Goal: Communication & Community: Share content

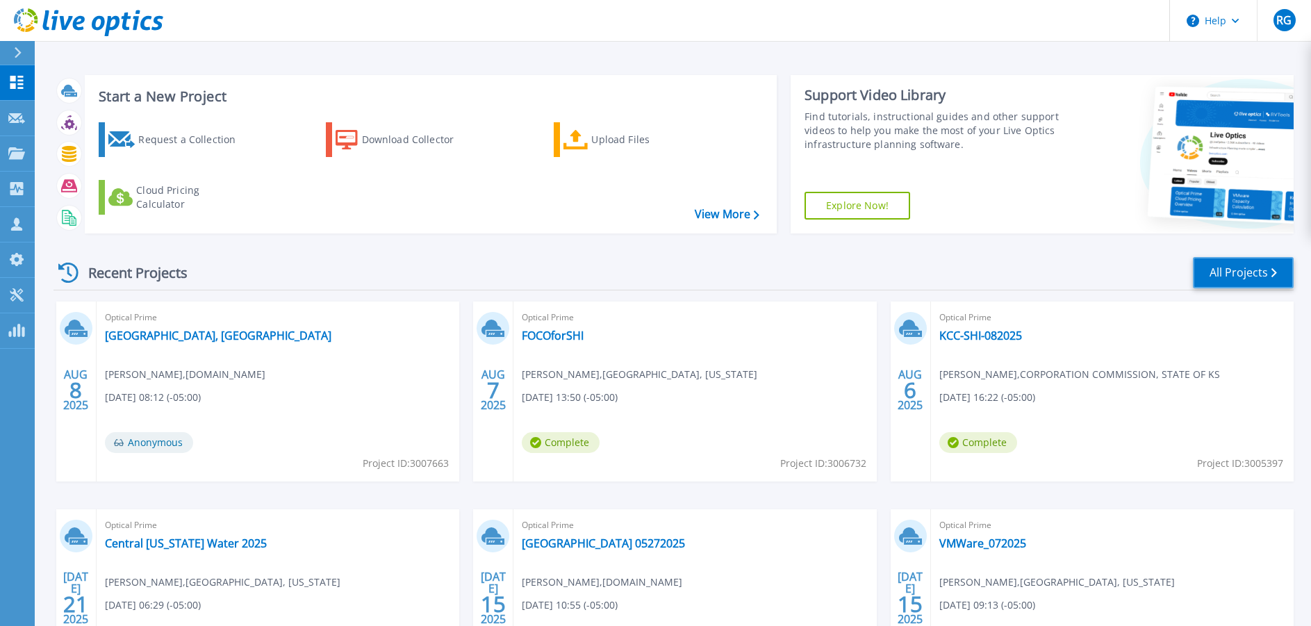
click at [1220, 272] on link "All Projects" at bounding box center [1243, 272] width 101 height 31
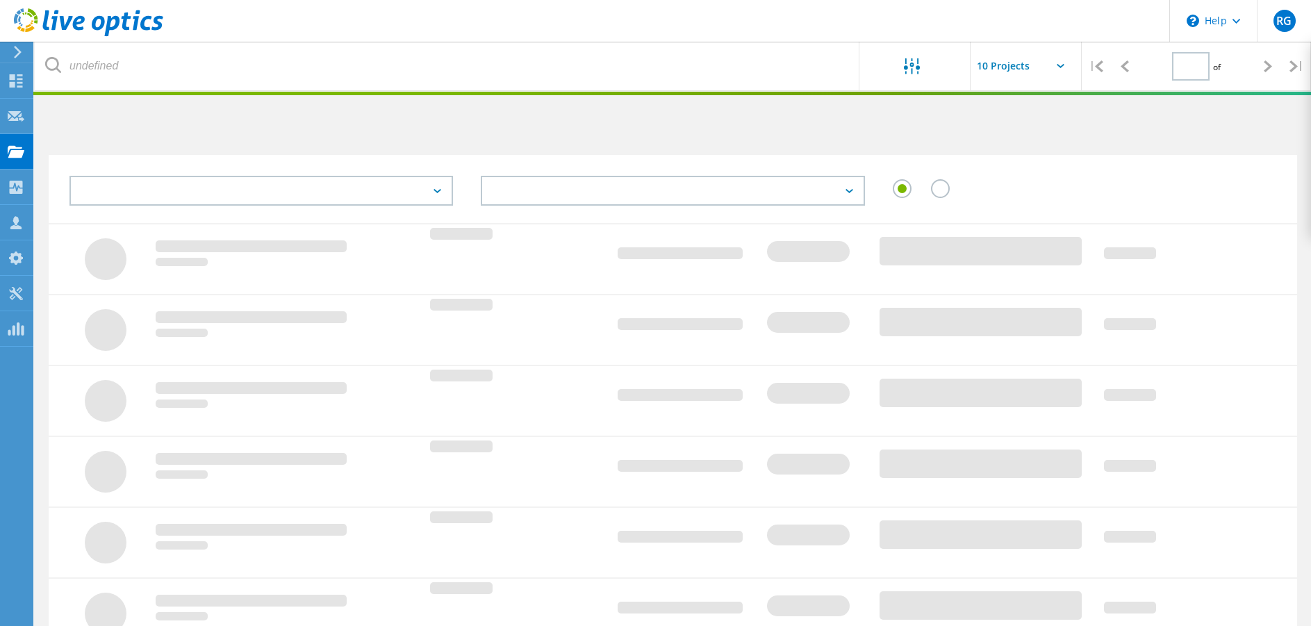
type input "1"
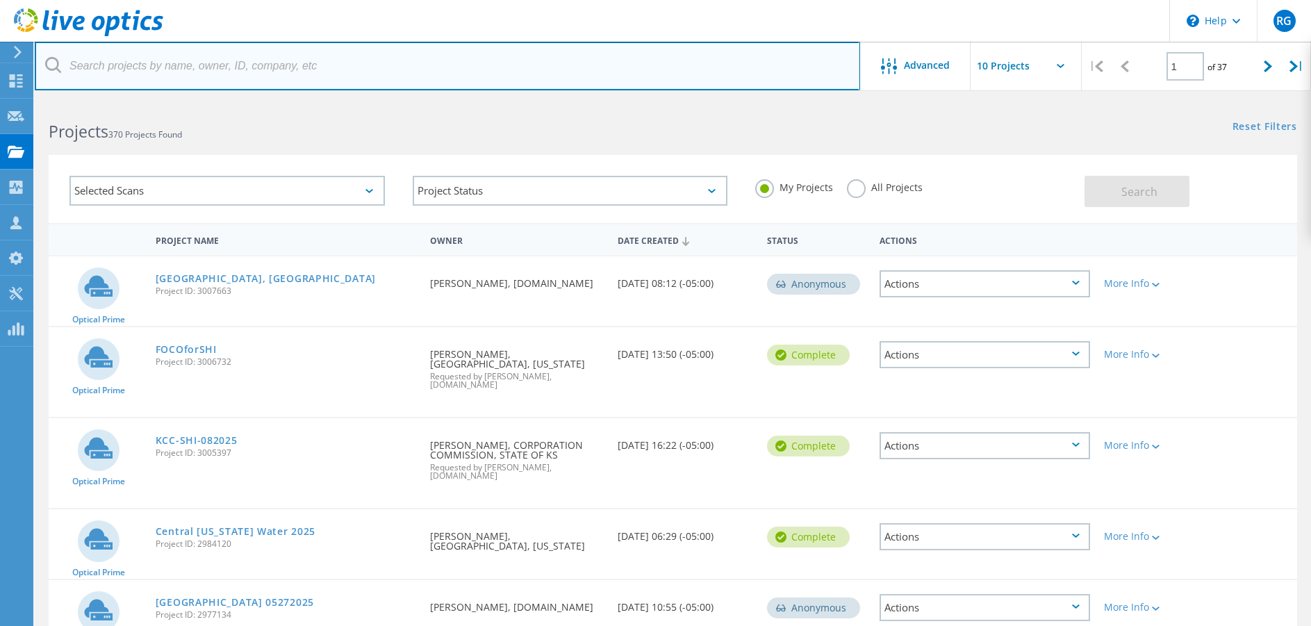
click at [125, 64] on input "text" at bounding box center [448, 66] width 826 height 49
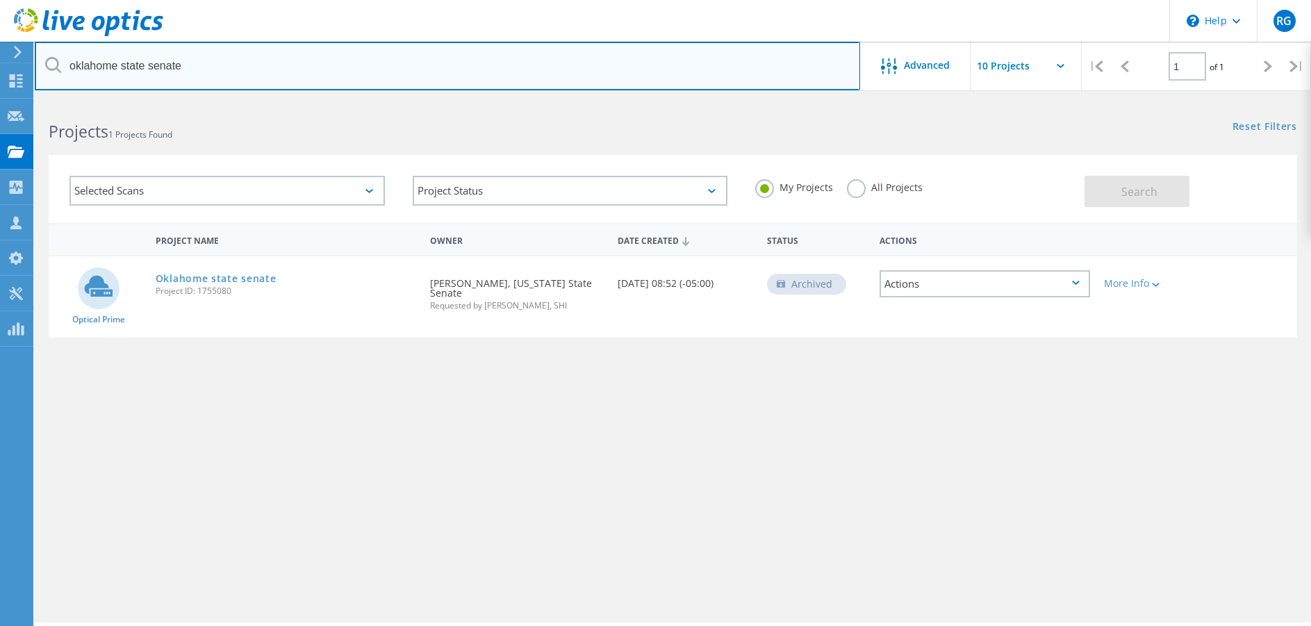
click at [147, 60] on input "oklahome state senate" at bounding box center [448, 66] width 826 height 49
type input "senate"
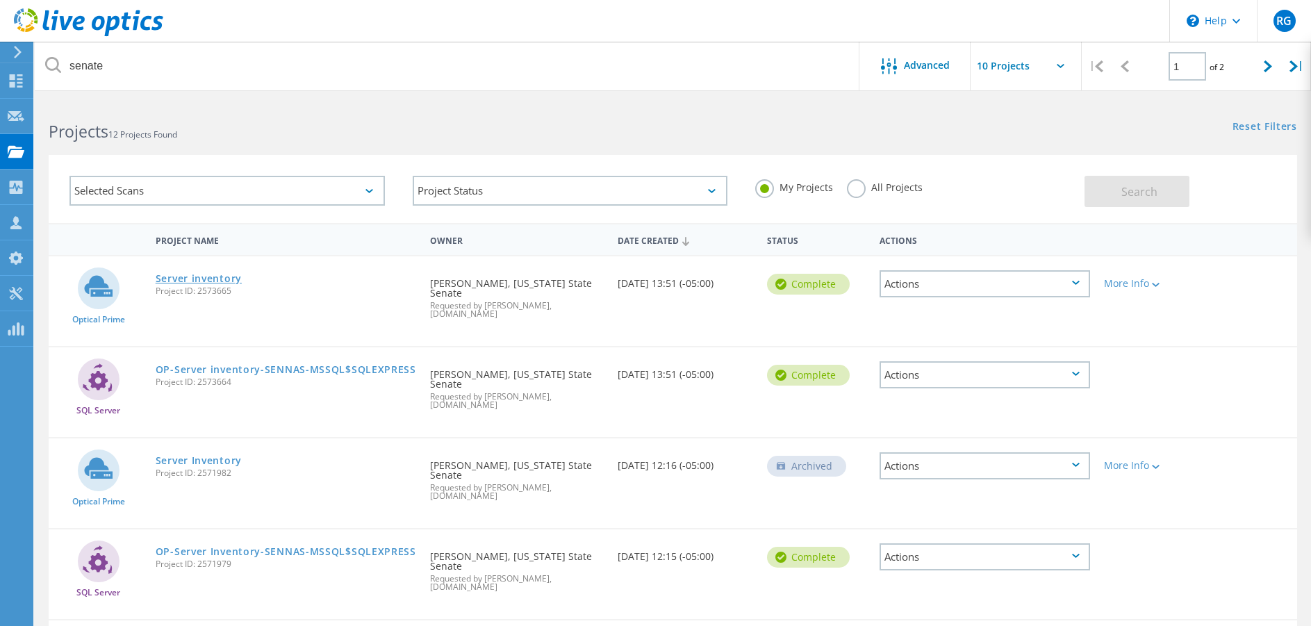
click at [206, 281] on link "Server inventory" at bounding box center [199, 279] width 86 height 10
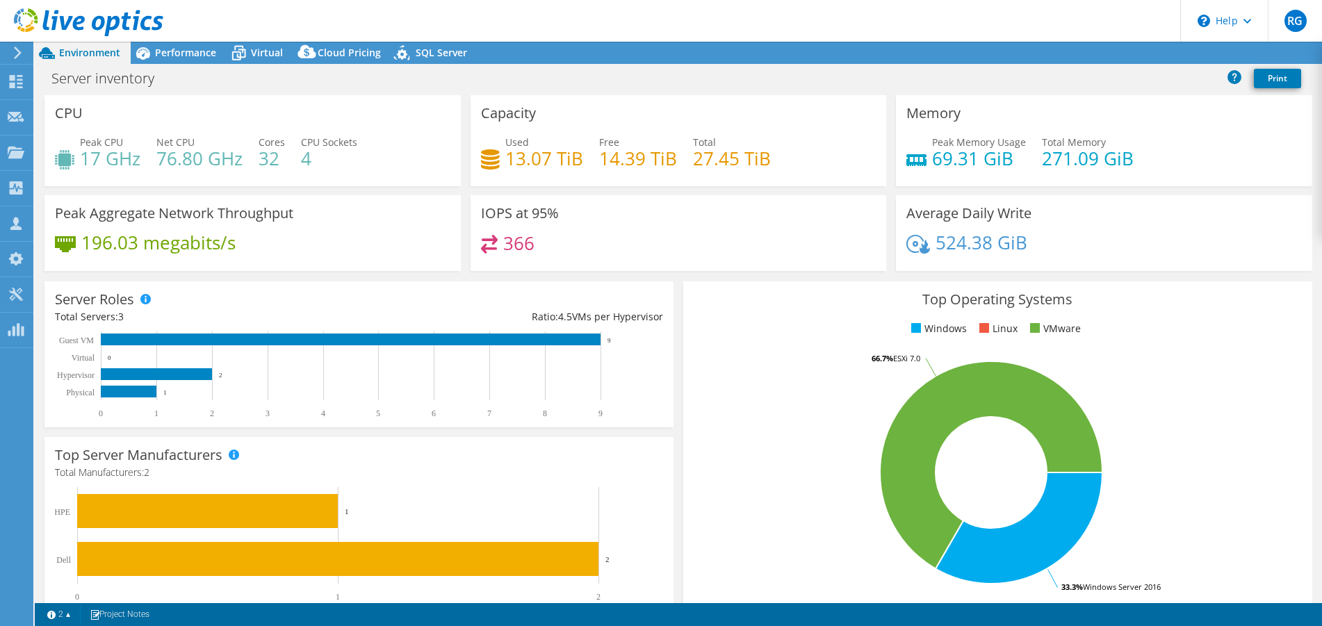
select select "USD"
click at [205, 54] on span "Performance" at bounding box center [185, 52] width 61 height 13
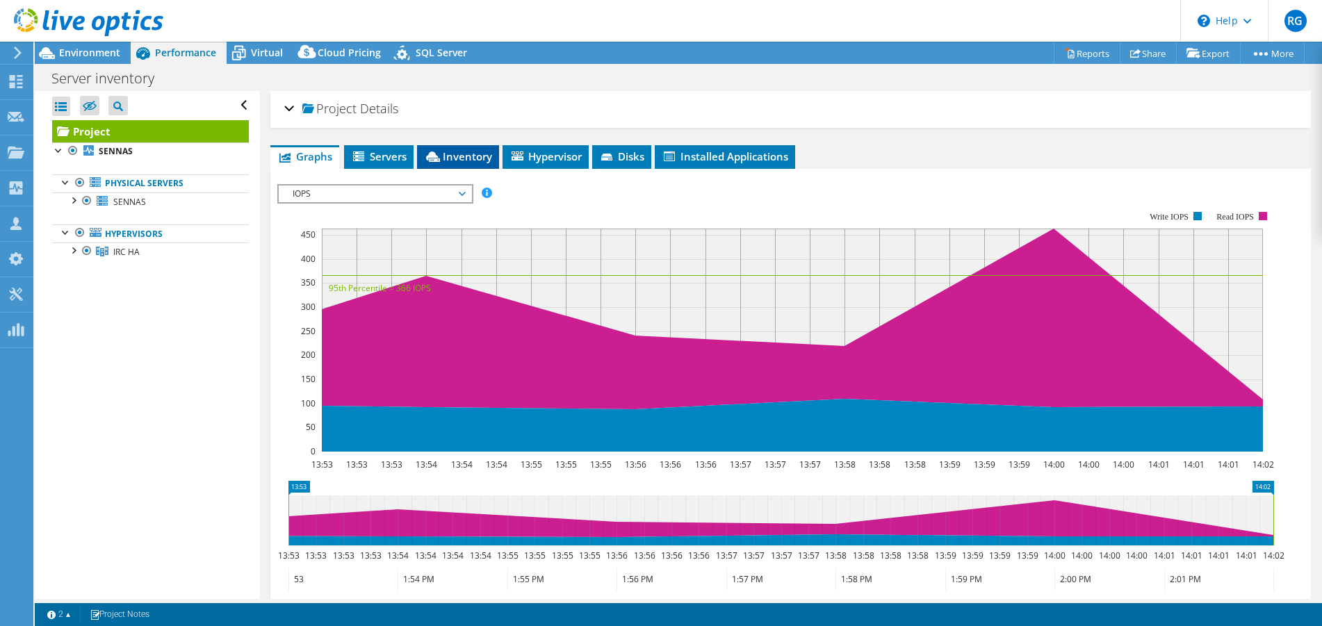
click at [445, 155] on span "Inventory" at bounding box center [458, 156] width 68 height 14
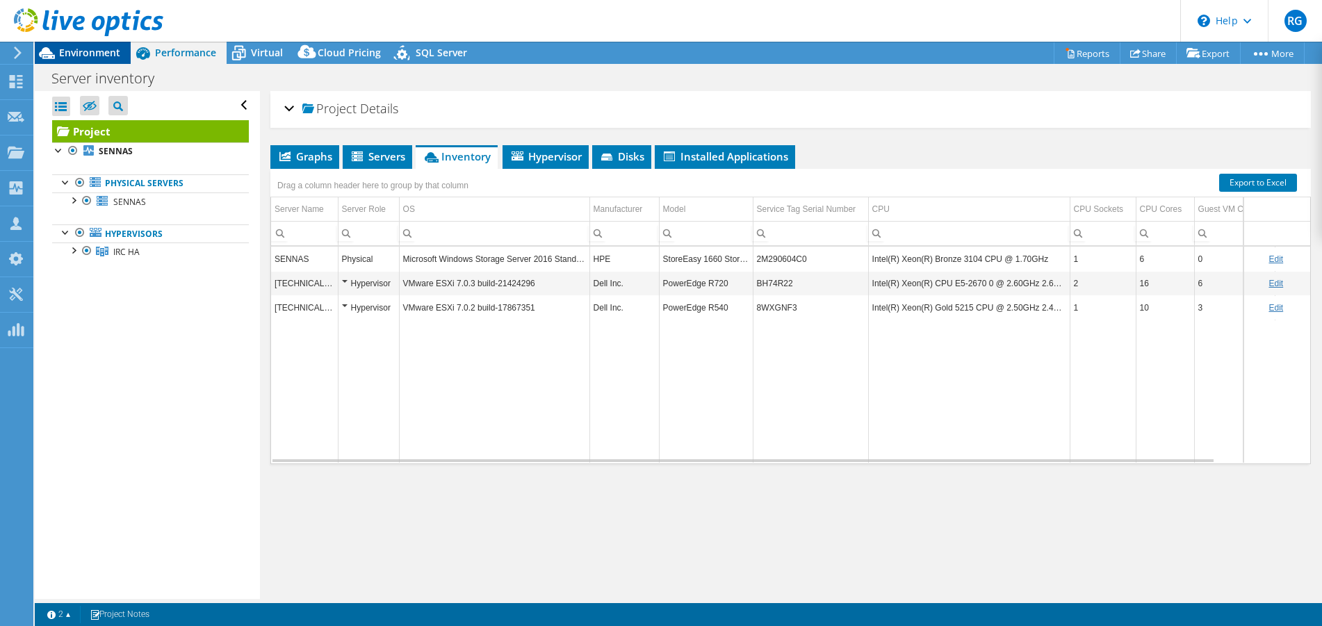
click at [97, 53] on span "Environment" at bounding box center [89, 52] width 61 height 13
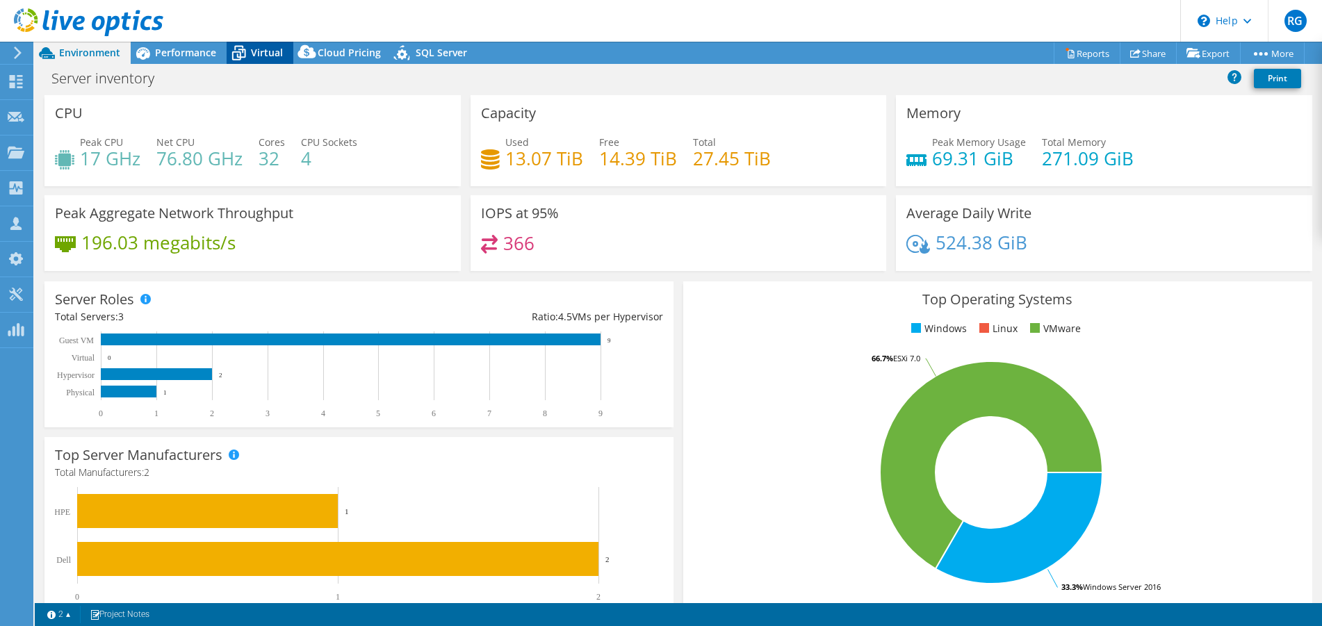
click at [265, 54] on span "Virtual" at bounding box center [267, 52] width 32 height 13
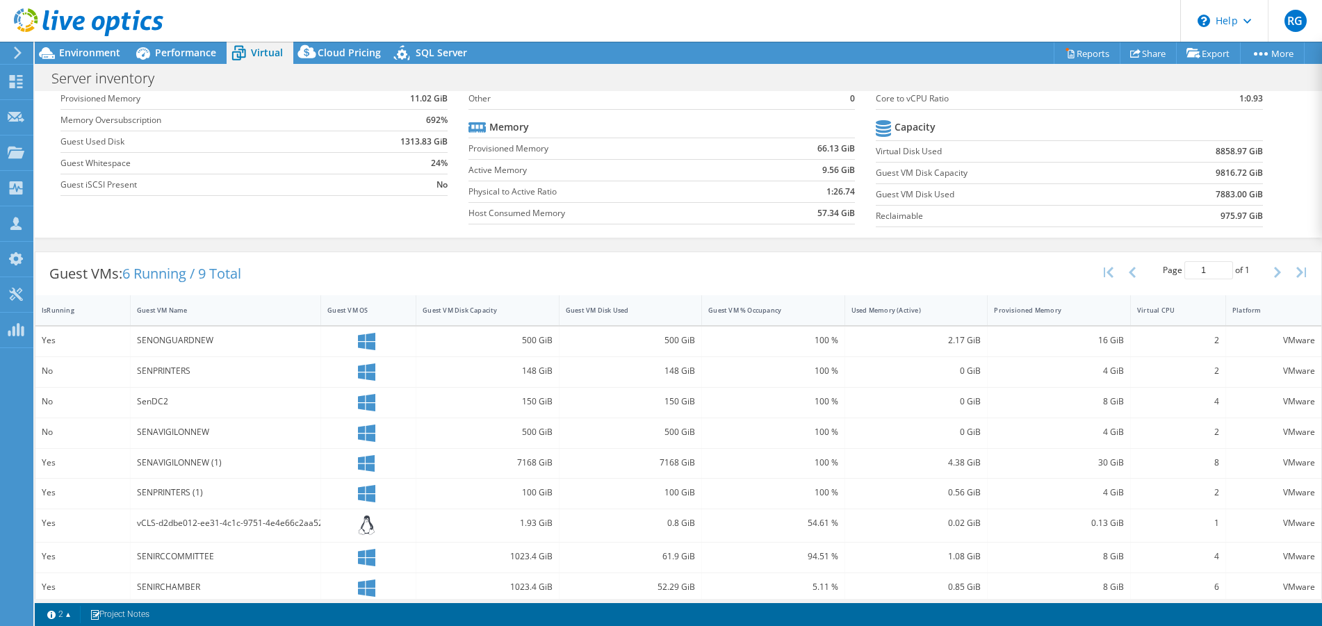
scroll to position [124, 0]
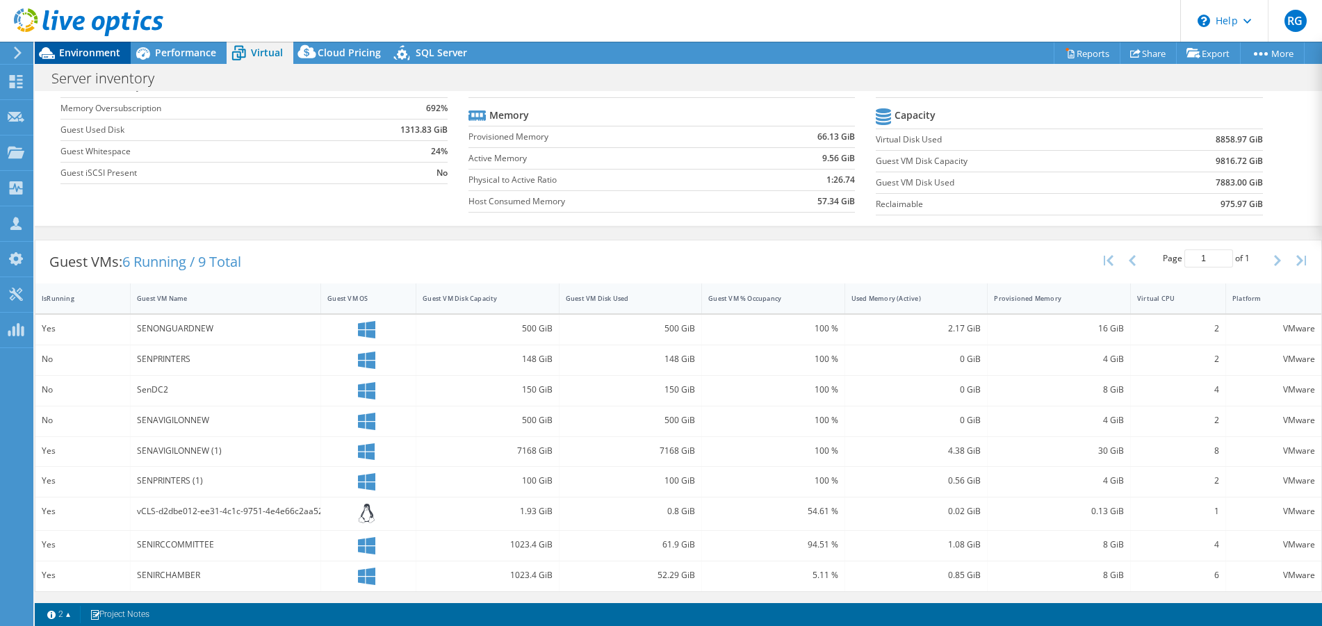
click at [92, 55] on span "Environment" at bounding box center [89, 52] width 61 height 13
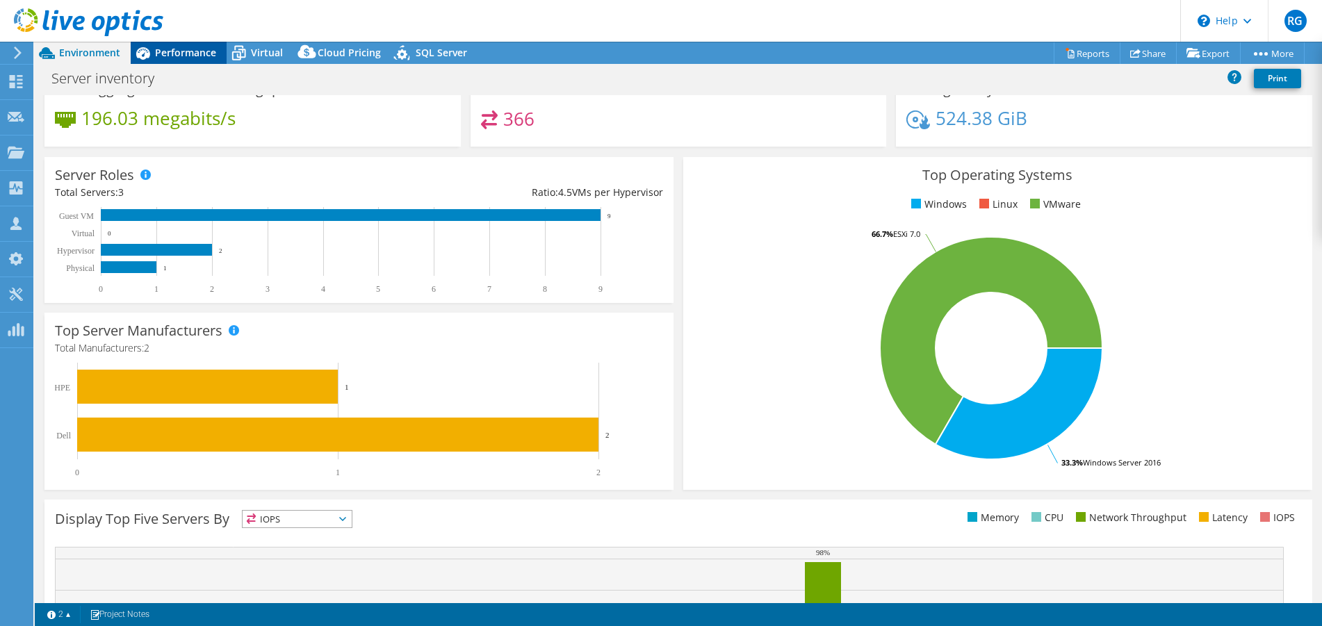
click at [171, 49] on span "Performance" at bounding box center [185, 52] width 61 height 13
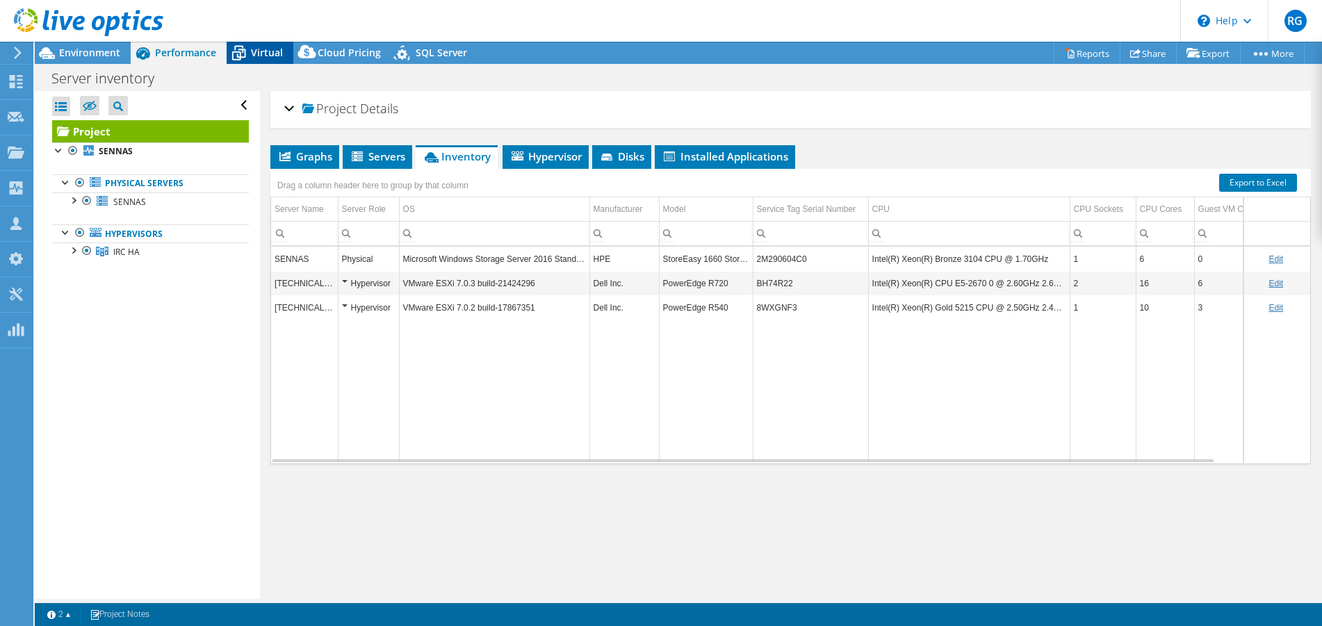
click at [266, 47] on span "Virtual" at bounding box center [267, 52] width 32 height 13
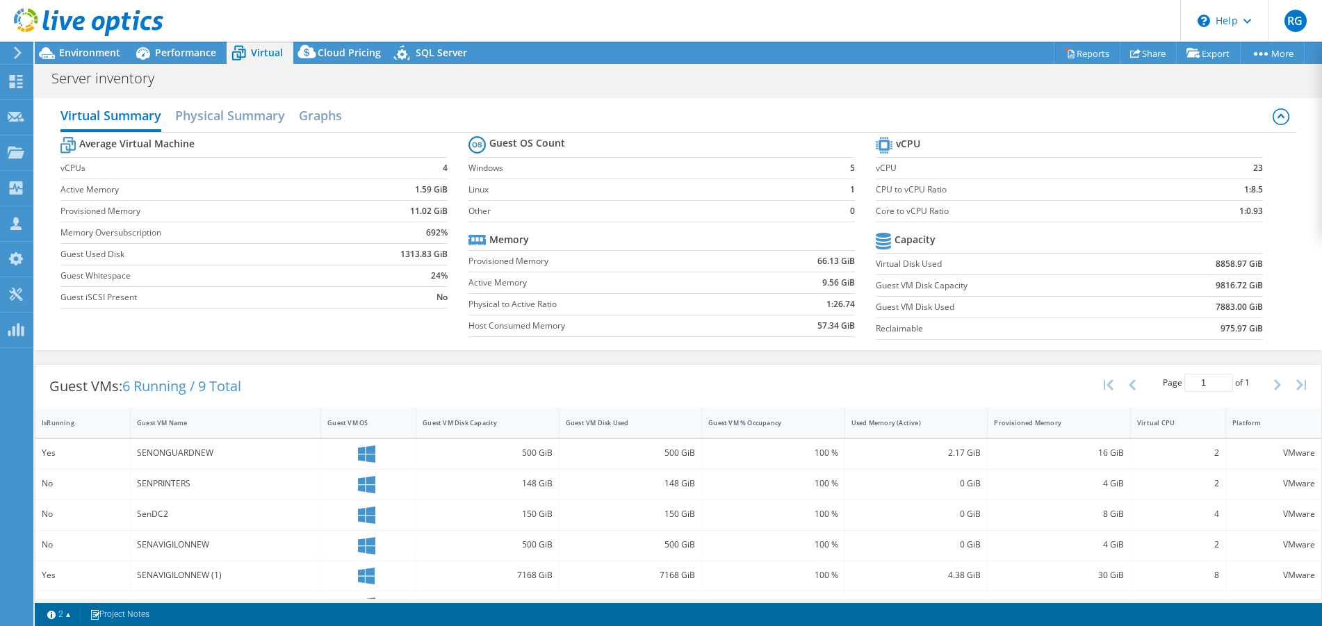
scroll to position [124, 0]
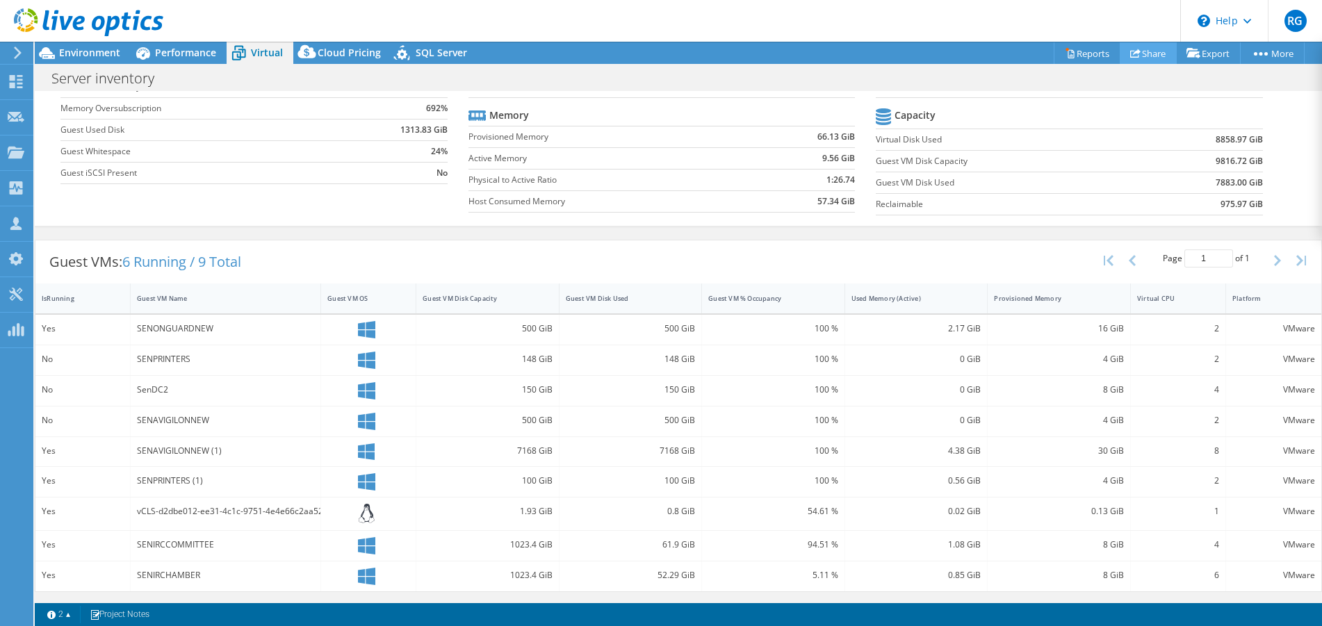
click at [1130, 56] on icon at bounding box center [1135, 53] width 10 height 10
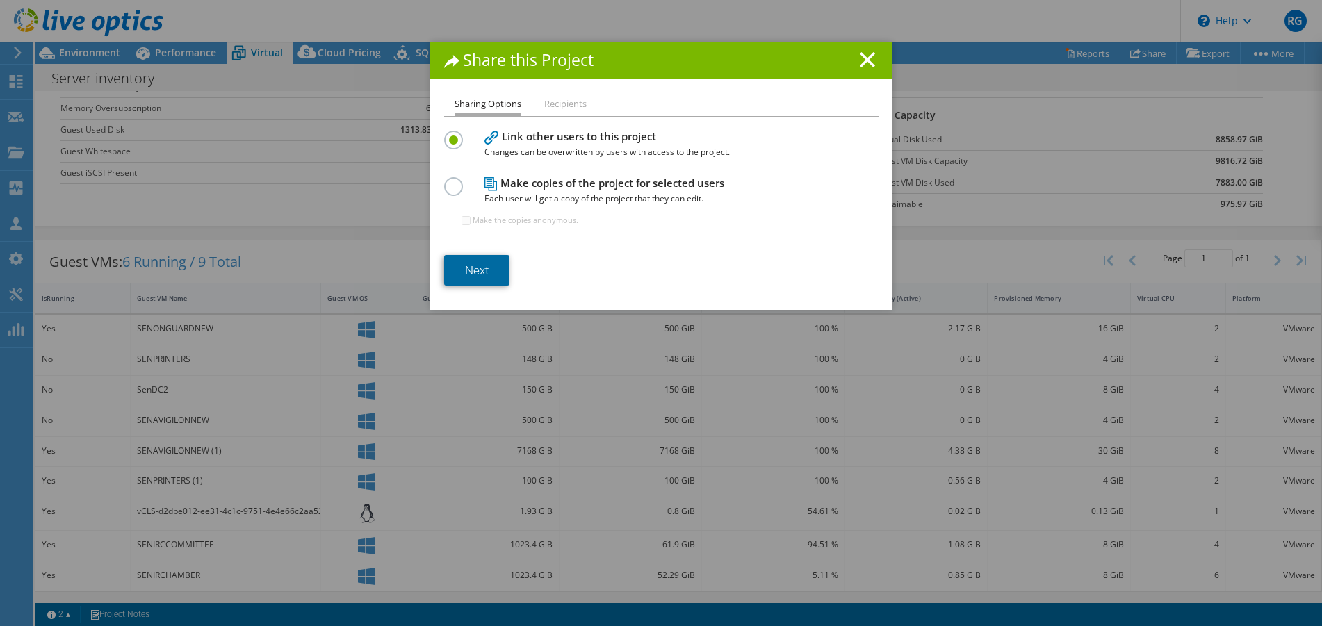
click at [484, 270] on link "Next" at bounding box center [476, 270] width 65 height 31
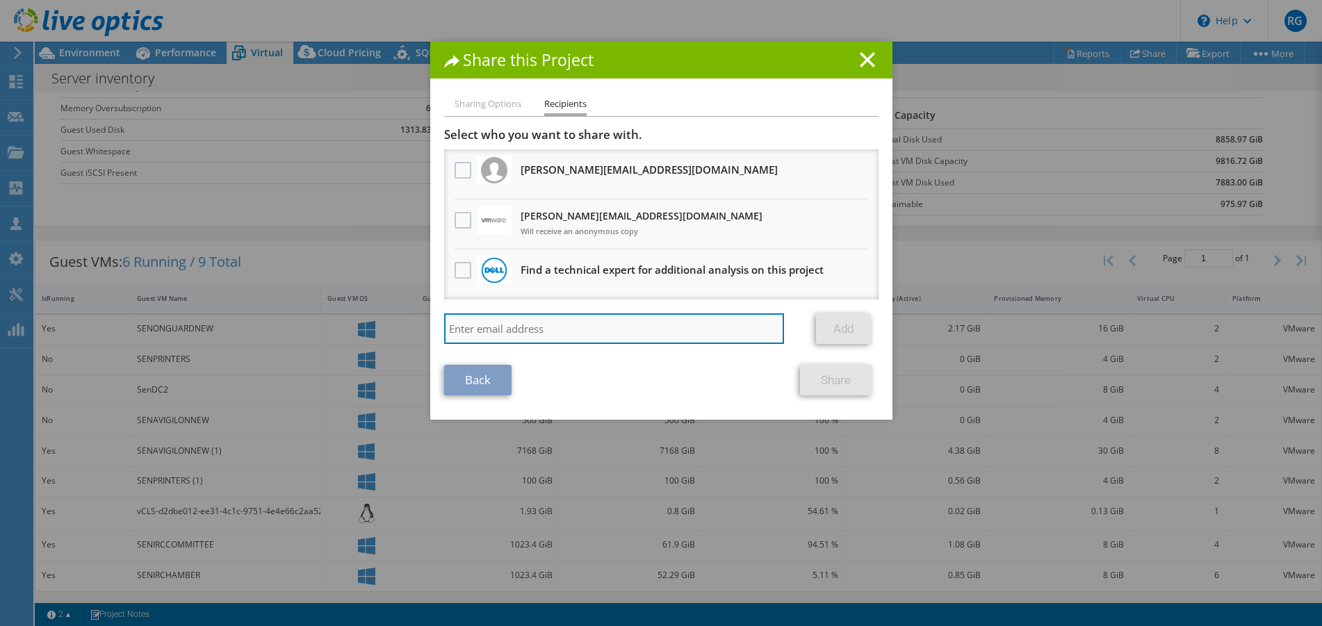
click at [472, 330] on input "search" at bounding box center [614, 328] width 341 height 31
type input "janderson@scalecomputing .com"
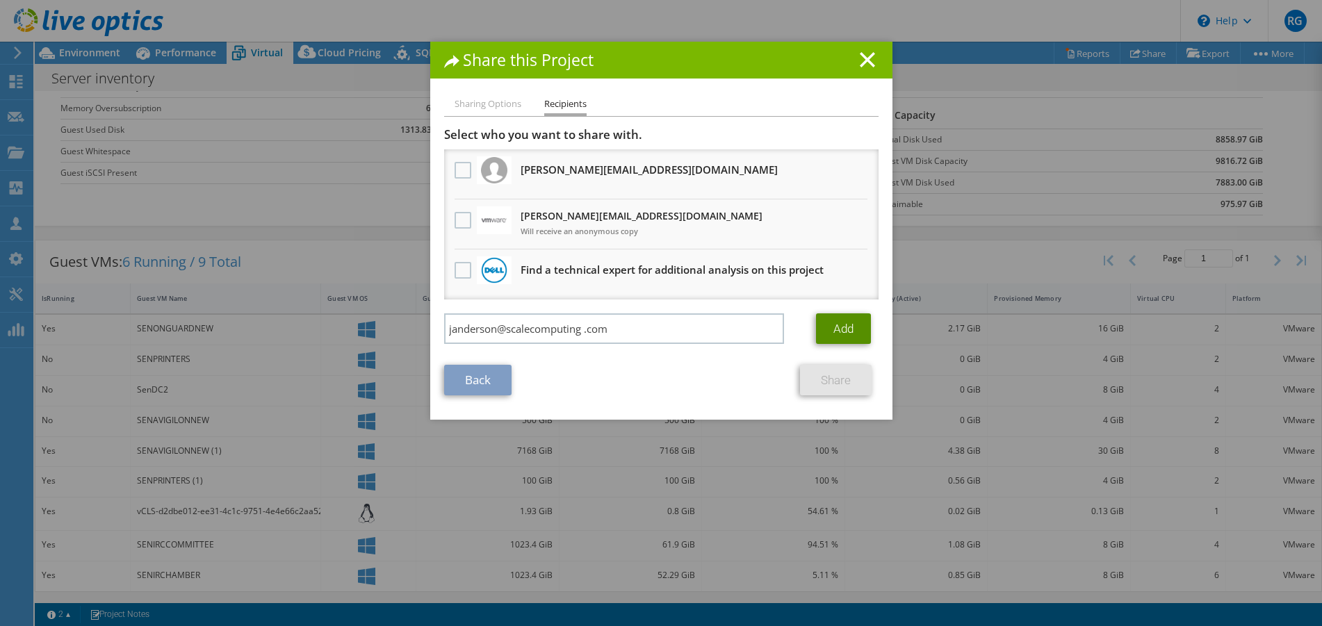
click at [838, 325] on link "Add" at bounding box center [843, 328] width 55 height 31
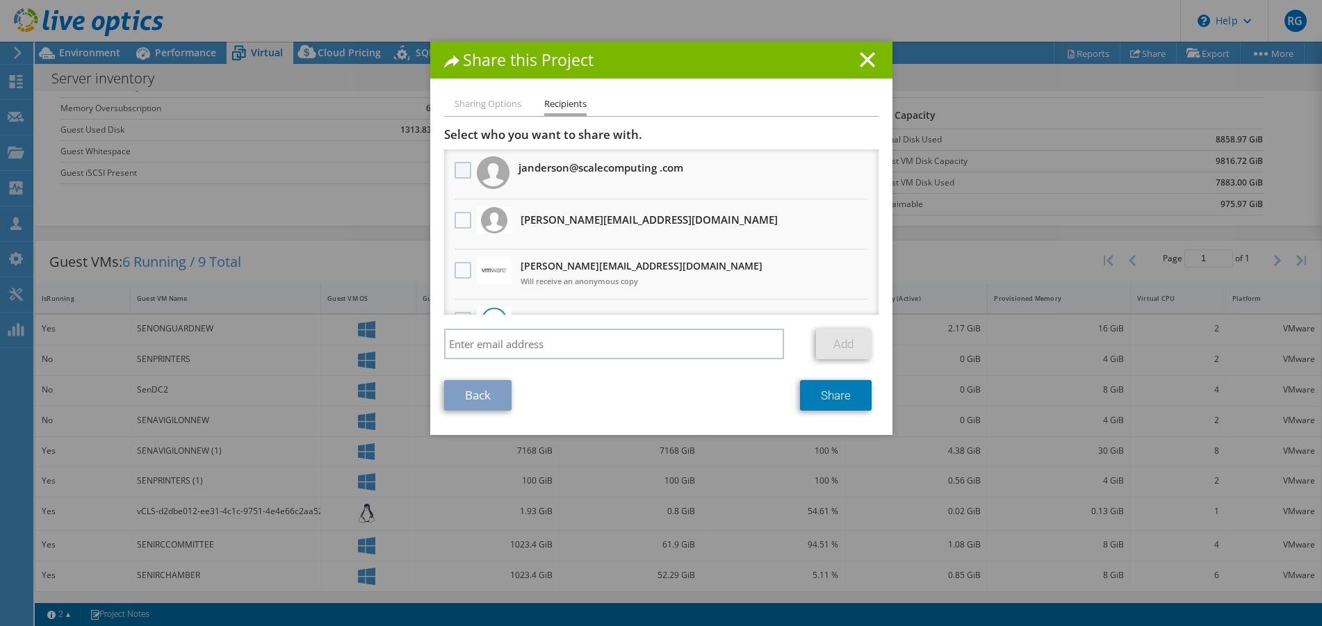
click at [459, 177] on label at bounding box center [465, 170] width 20 height 17
click at [0, 0] on com"] "checkbox" at bounding box center [0, 0] width 0 height 0
click at [827, 395] on link "Share" at bounding box center [836, 395] width 72 height 31
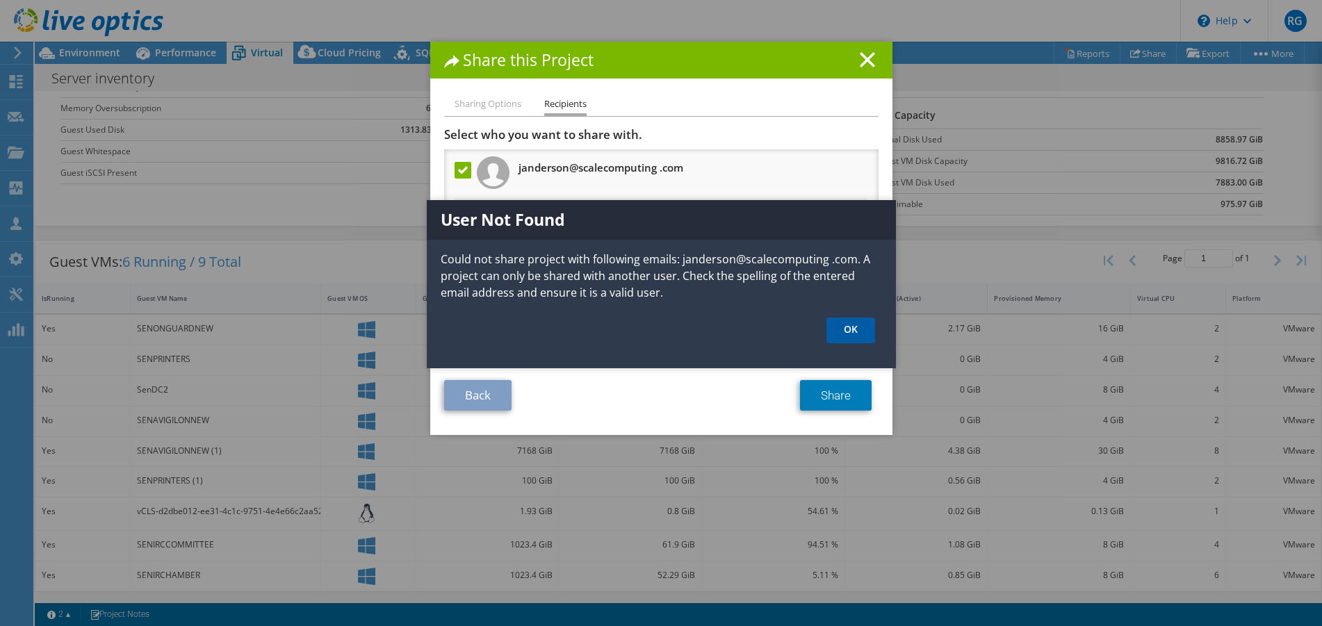
click at [849, 327] on link "OK" at bounding box center [850, 331] width 49 height 26
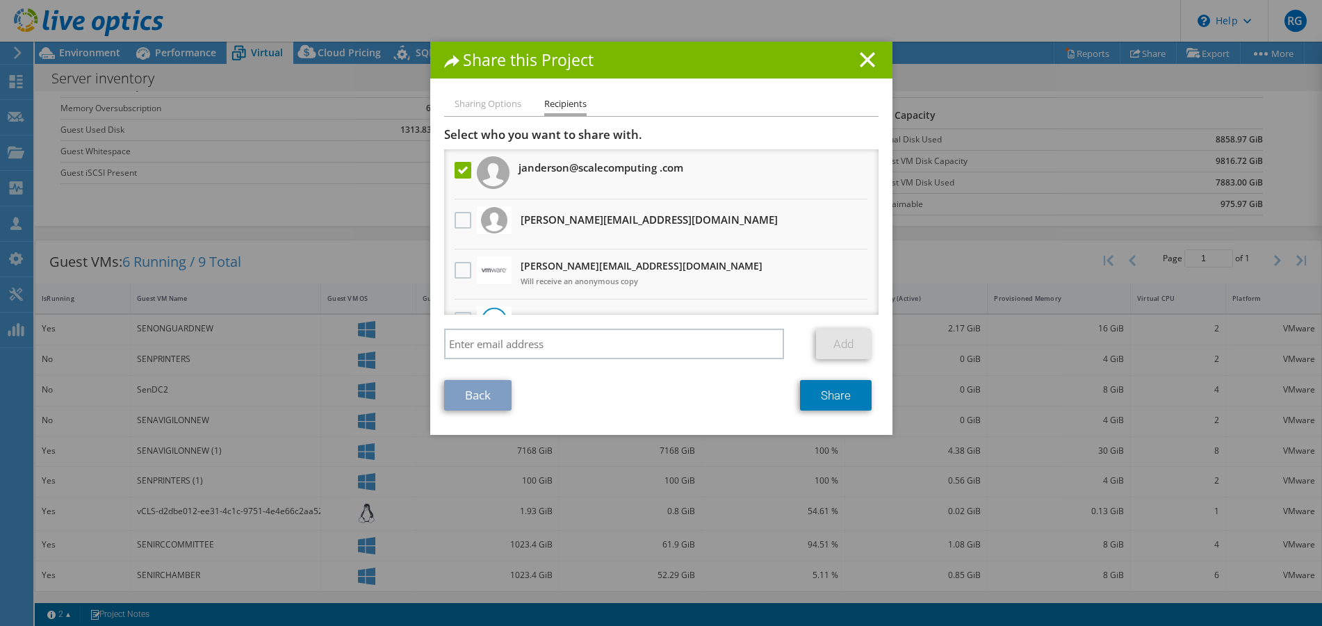
click at [475, 108] on li "Sharing Options" at bounding box center [488, 104] width 67 height 17
click at [477, 105] on li "Sharing Options" at bounding box center [488, 104] width 67 height 17
click at [476, 104] on li "Sharing Options" at bounding box center [488, 104] width 67 height 17
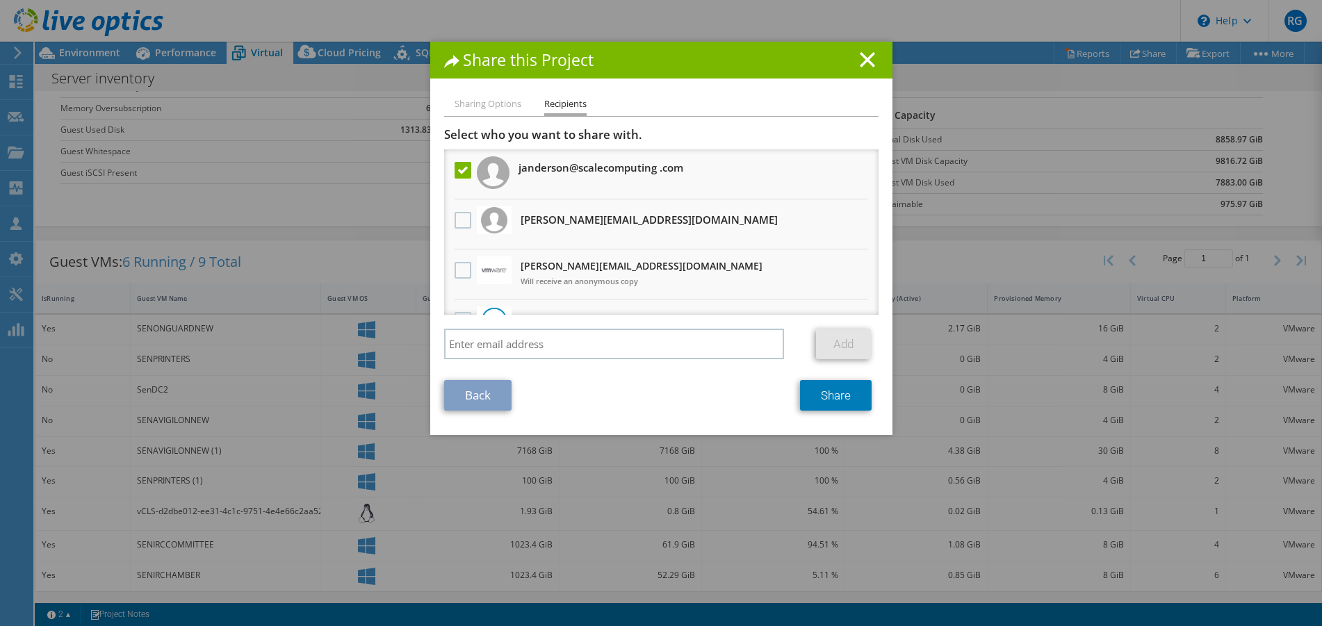
click at [476, 104] on li "Sharing Options" at bounding box center [488, 104] width 67 height 17
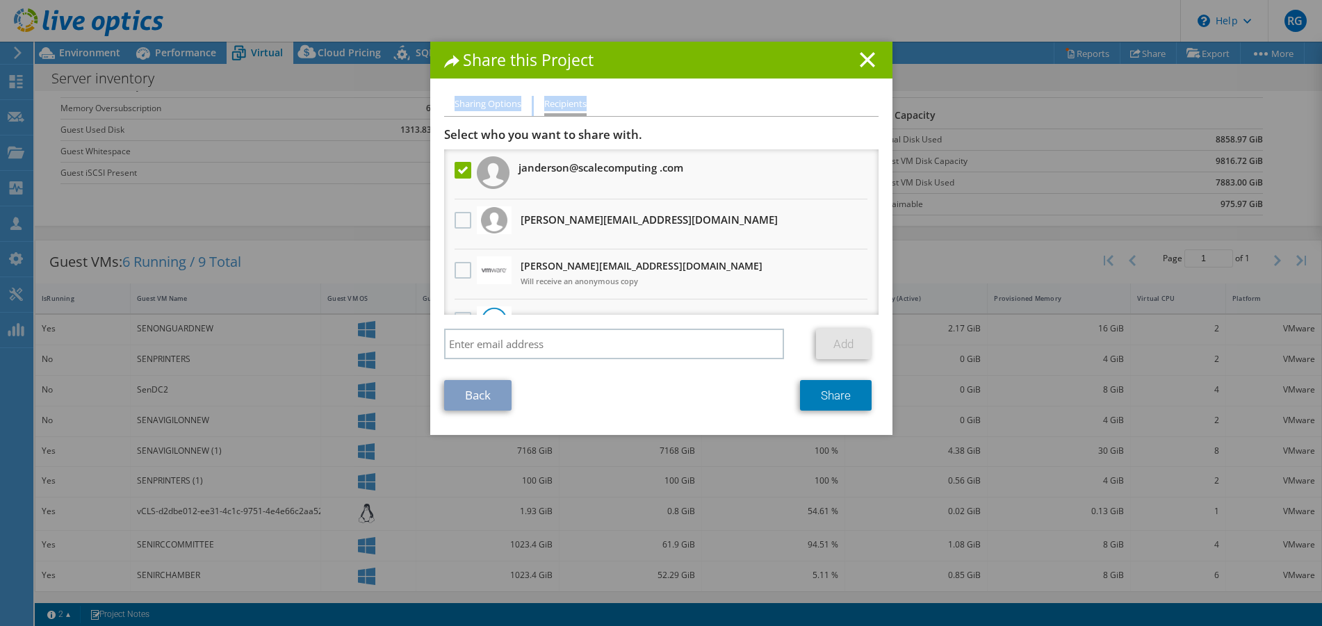
click at [476, 104] on li "Sharing Options" at bounding box center [488, 104] width 67 height 17
click at [468, 391] on link "Back" at bounding box center [477, 395] width 67 height 31
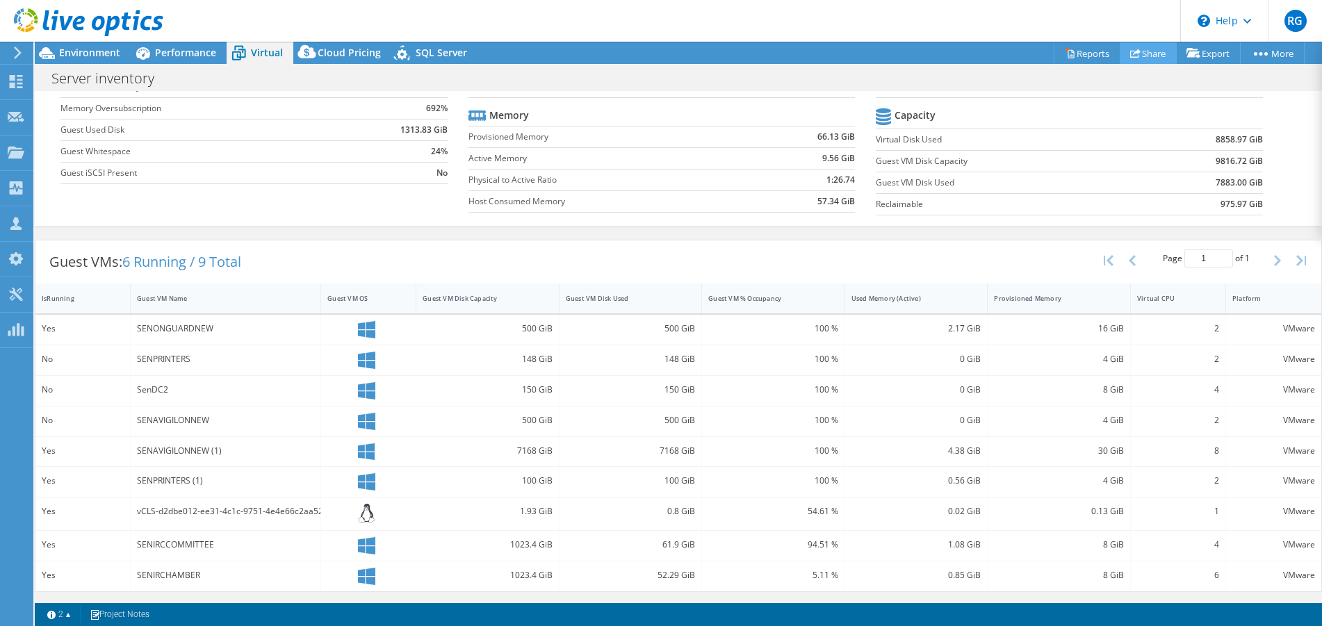
click at [1145, 53] on link "Share" at bounding box center [1148, 53] width 57 height 22
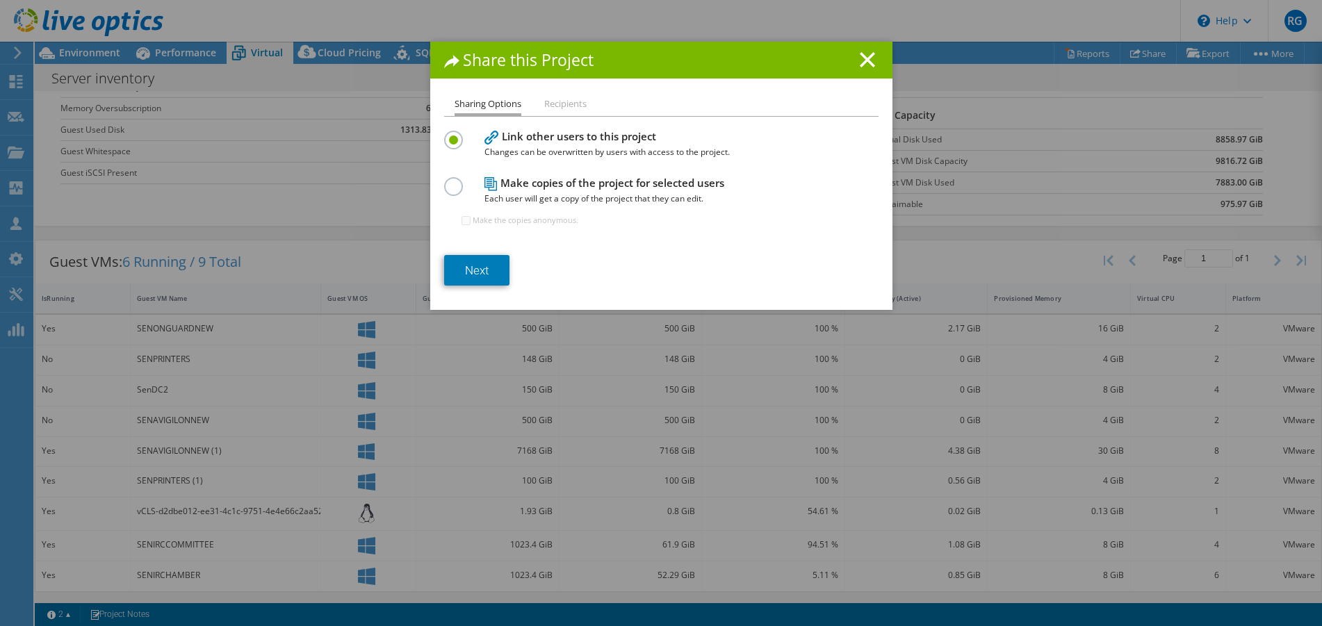
click at [448, 181] on label at bounding box center [456, 178] width 24 height 3
click at [0, 0] on input "radio" at bounding box center [0, 0] width 0 height 0
click at [480, 272] on link "Next" at bounding box center [476, 270] width 65 height 31
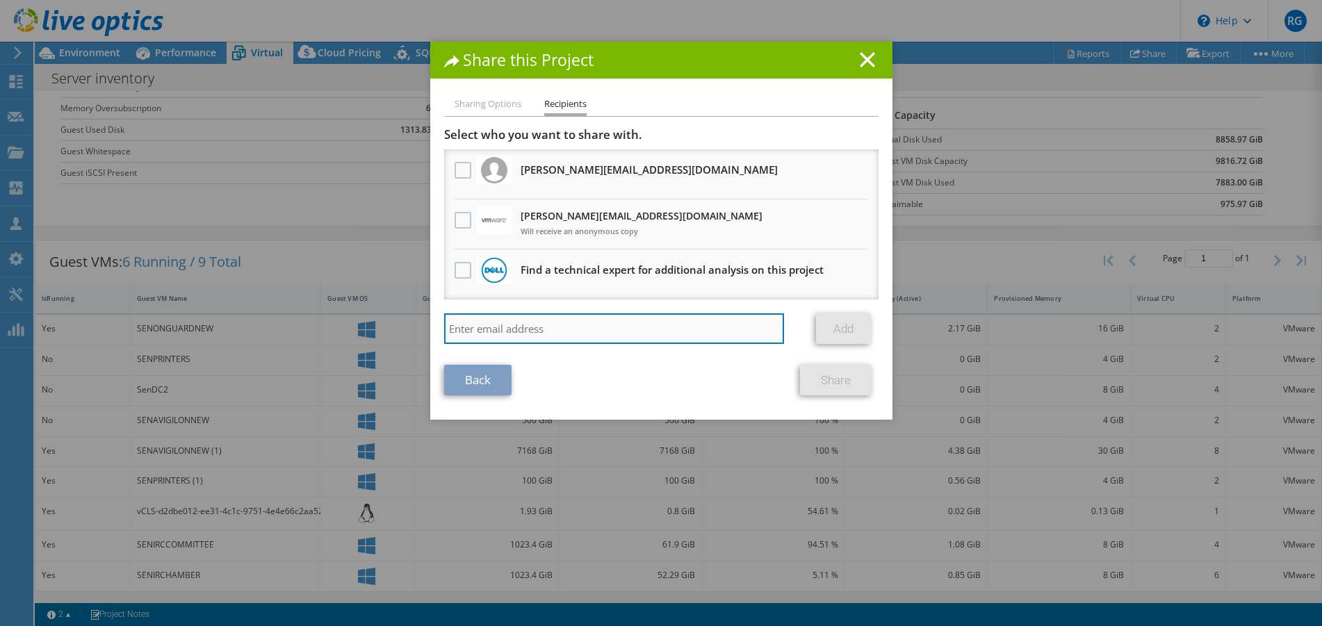
click at [458, 330] on input "search" at bounding box center [614, 328] width 341 height 31
type input "janderson@scalecomputing.com"
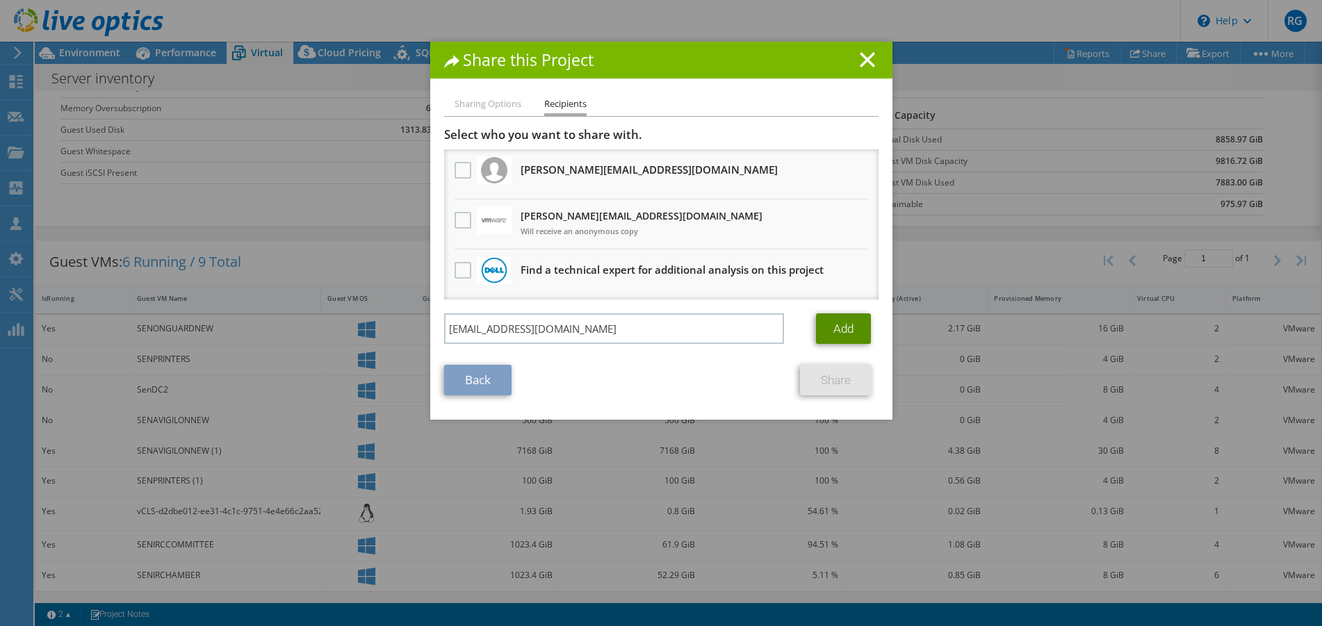
click at [834, 326] on link "Add" at bounding box center [843, 328] width 55 height 31
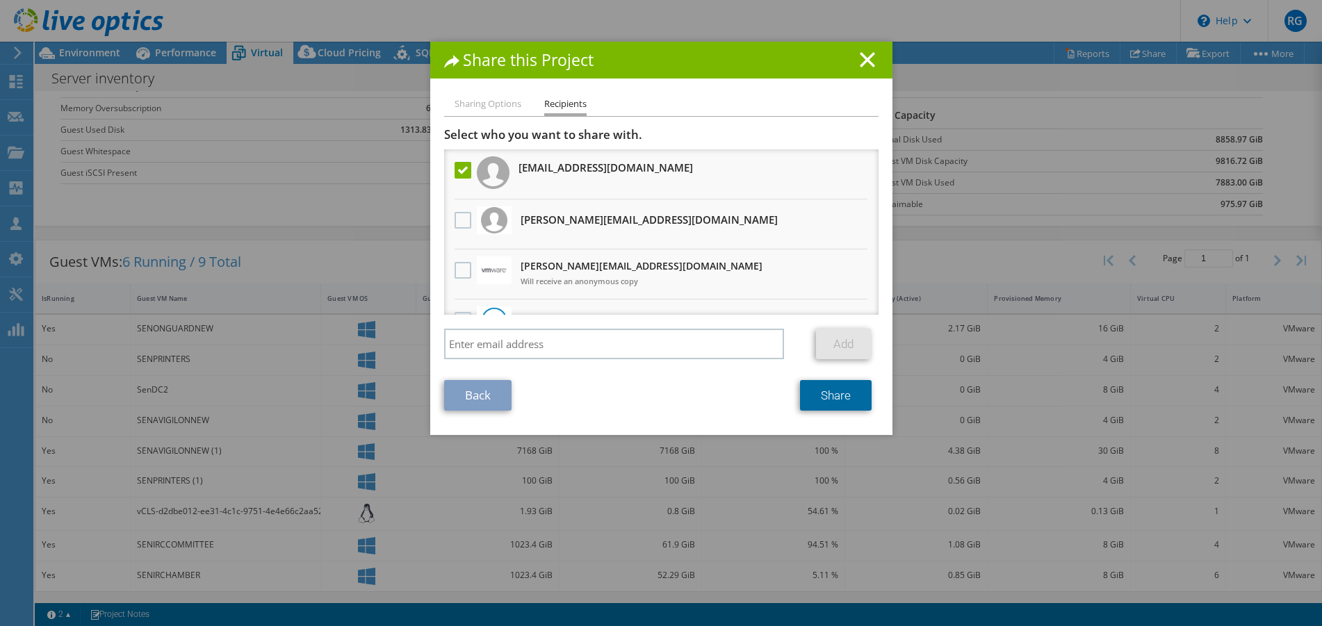
click at [828, 395] on link "Share" at bounding box center [836, 395] width 72 height 31
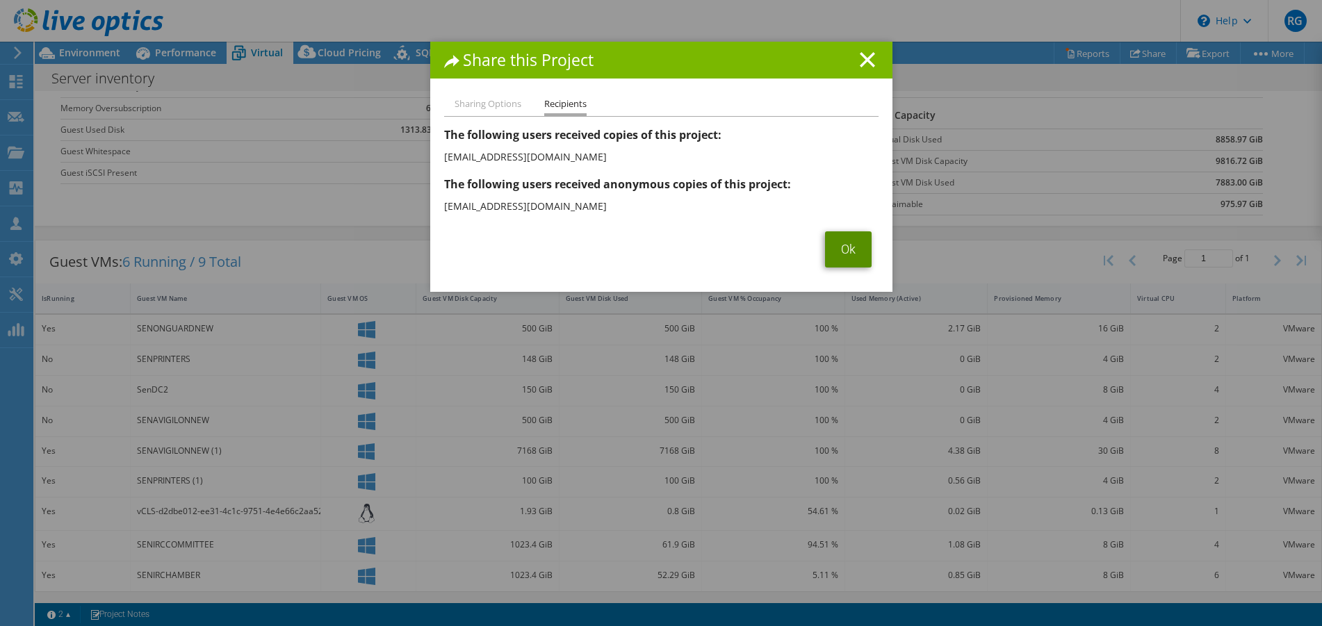
click at [835, 249] on link "Ok" at bounding box center [848, 249] width 47 height 36
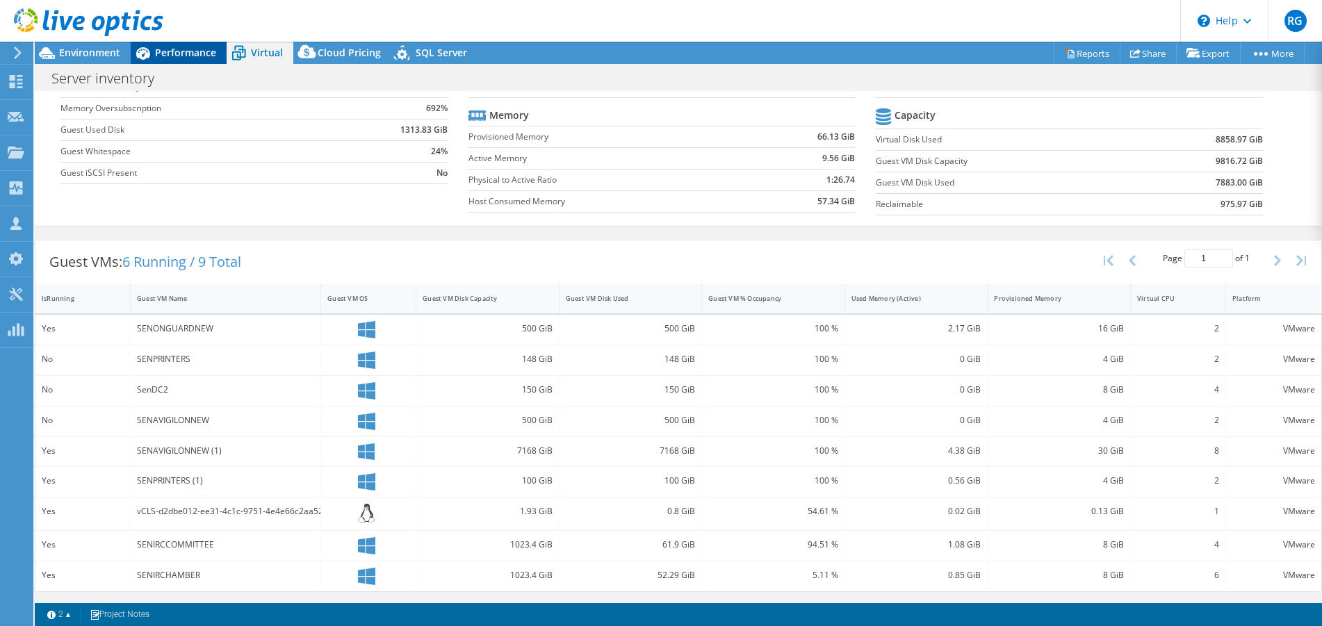
click at [183, 52] on span "Performance" at bounding box center [185, 52] width 61 height 13
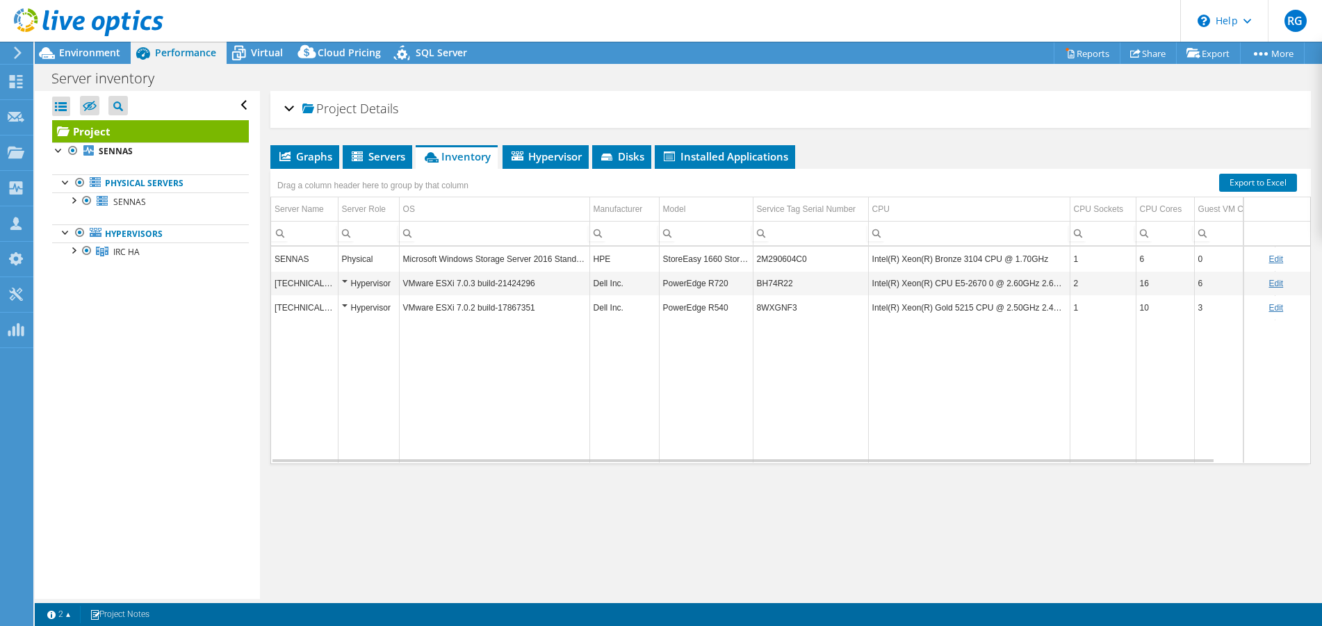
scroll to position [0, 0]
click at [106, 53] on span "Environment" at bounding box center [89, 52] width 61 height 13
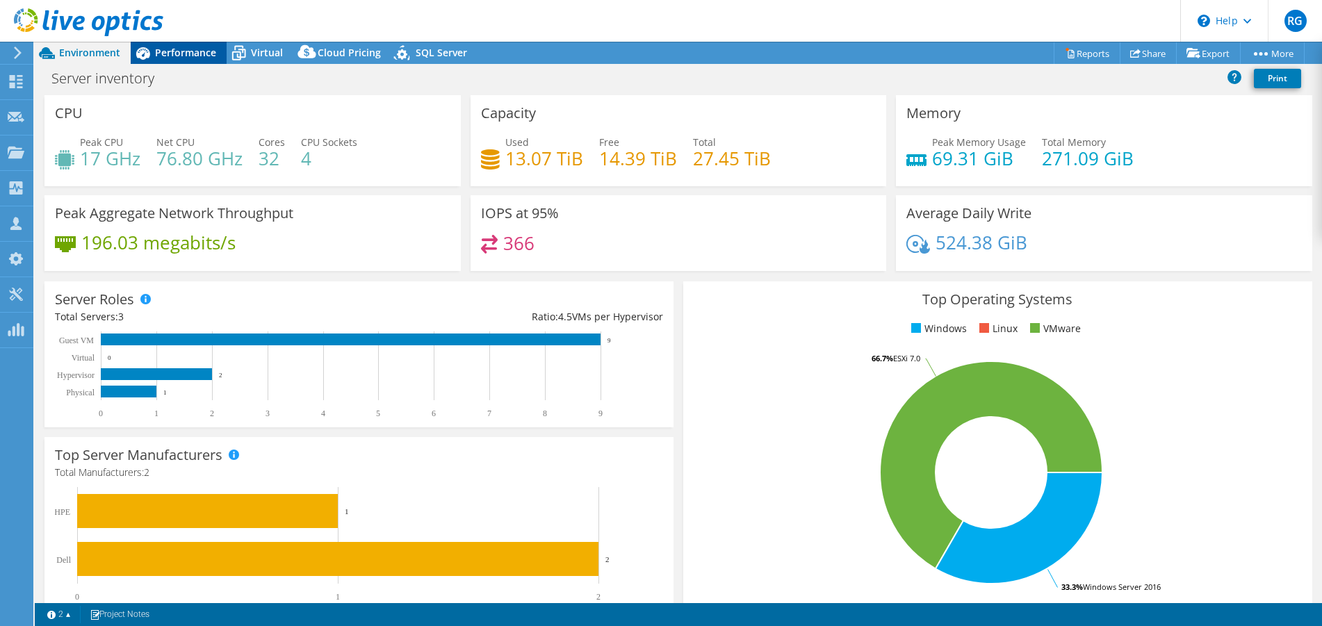
click at [178, 51] on span "Performance" at bounding box center [185, 52] width 61 height 13
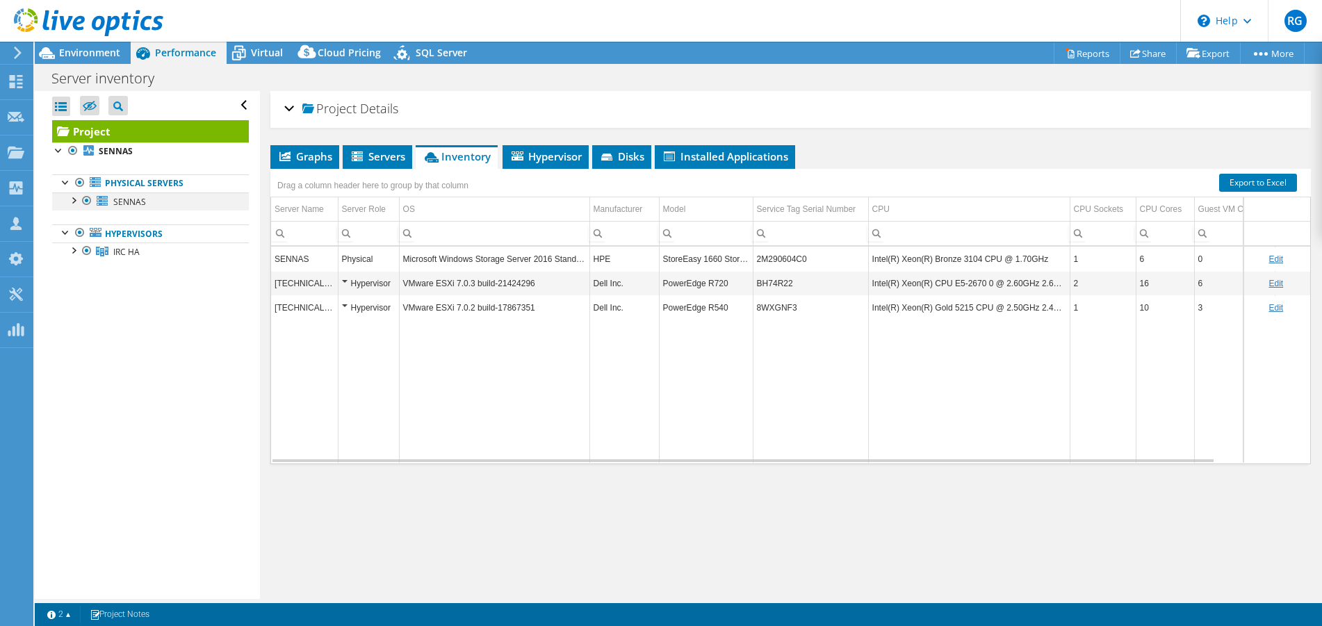
click at [85, 198] on div at bounding box center [87, 201] width 14 height 17
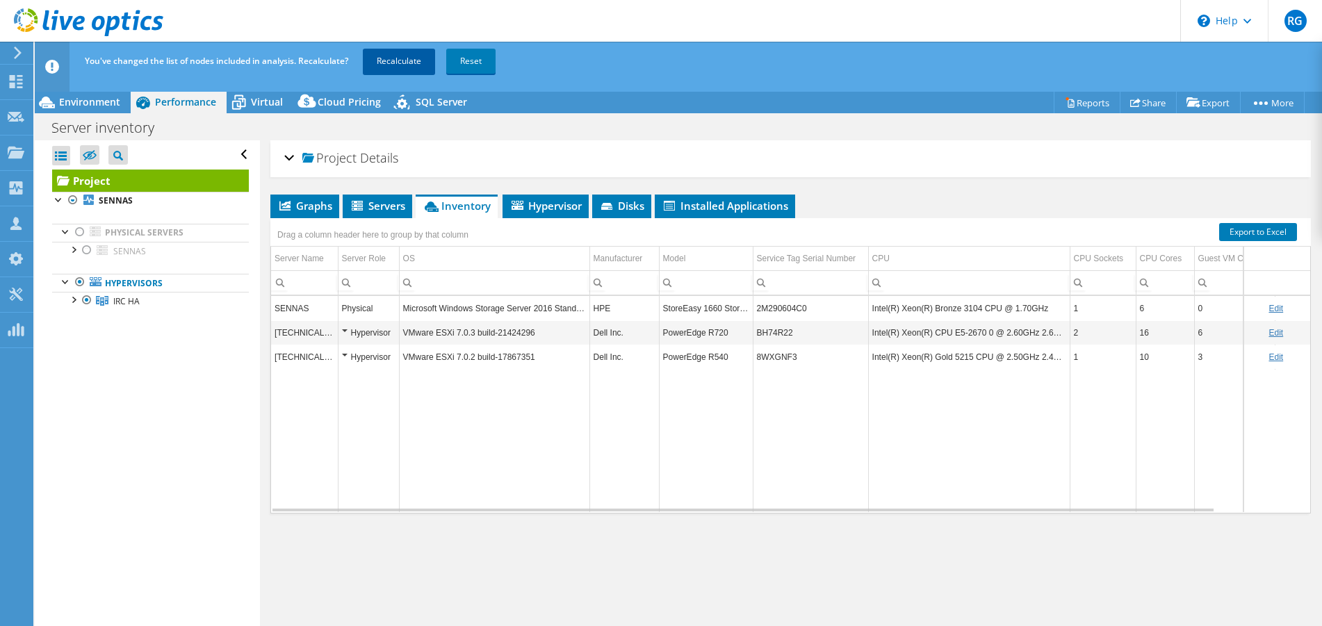
click at [396, 63] on link "Recalculate" at bounding box center [399, 61] width 72 height 25
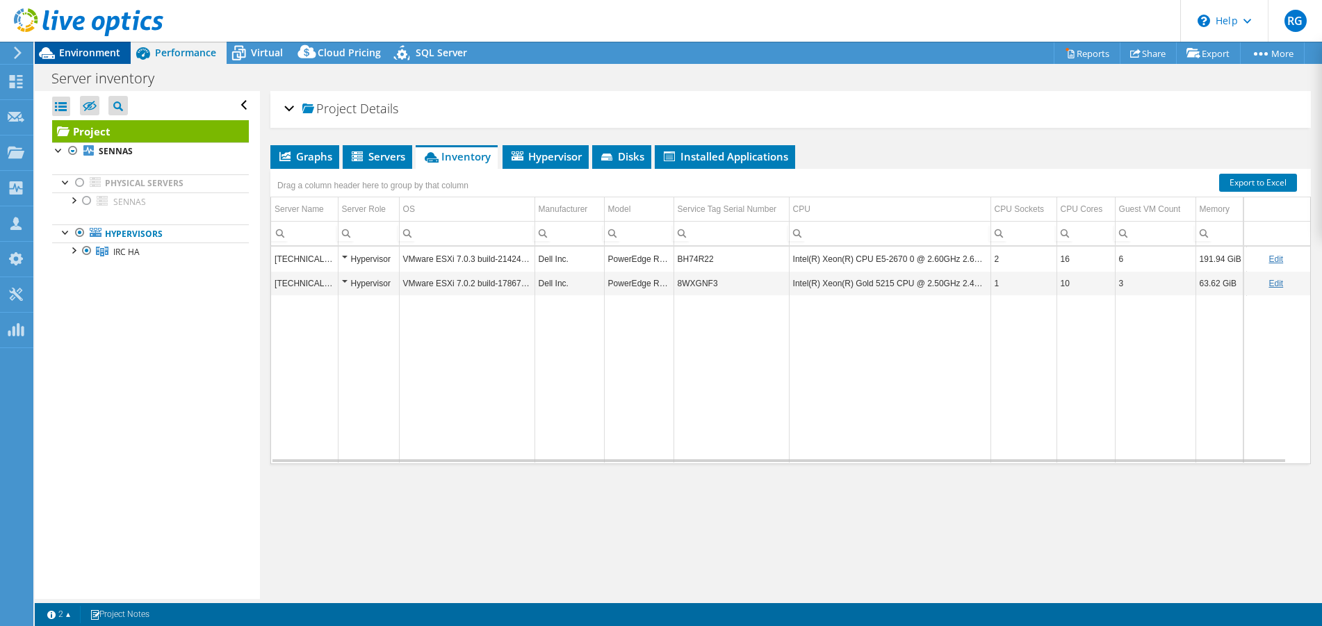
click at [82, 54] on span "Environment" at bounding box center [89, 52] width 61 height 13
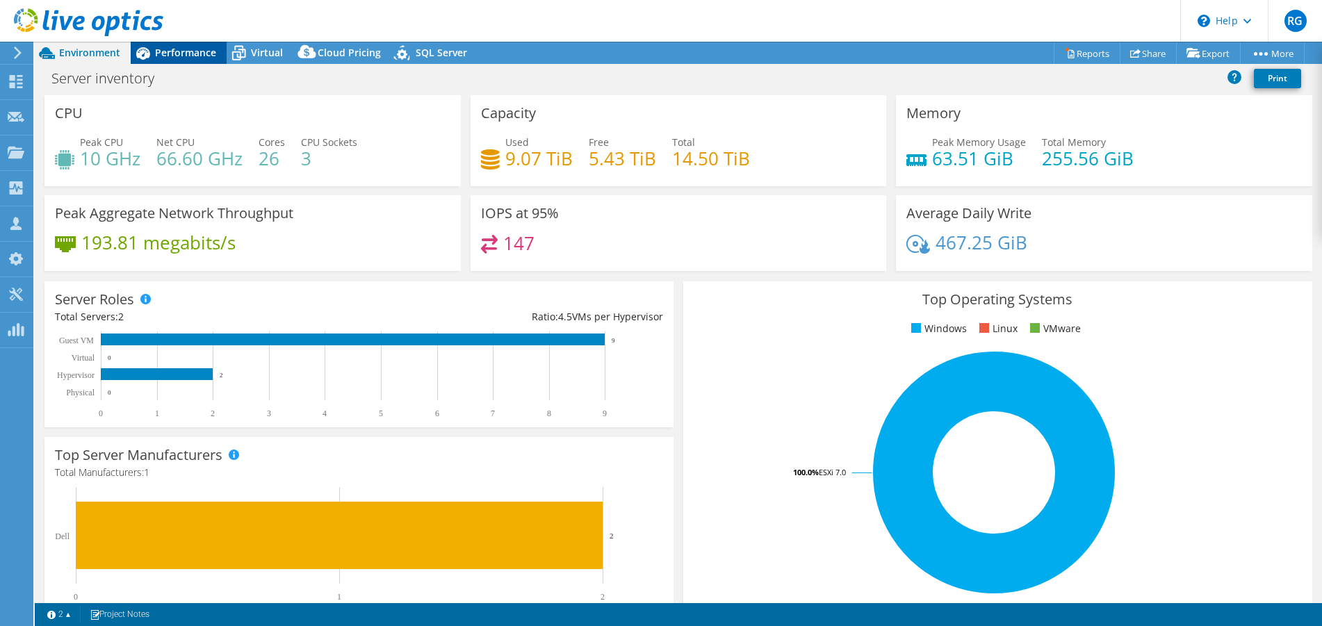
click at [181, 51] on span "Performance" at bounding box center [185, 52] width 61 height 13
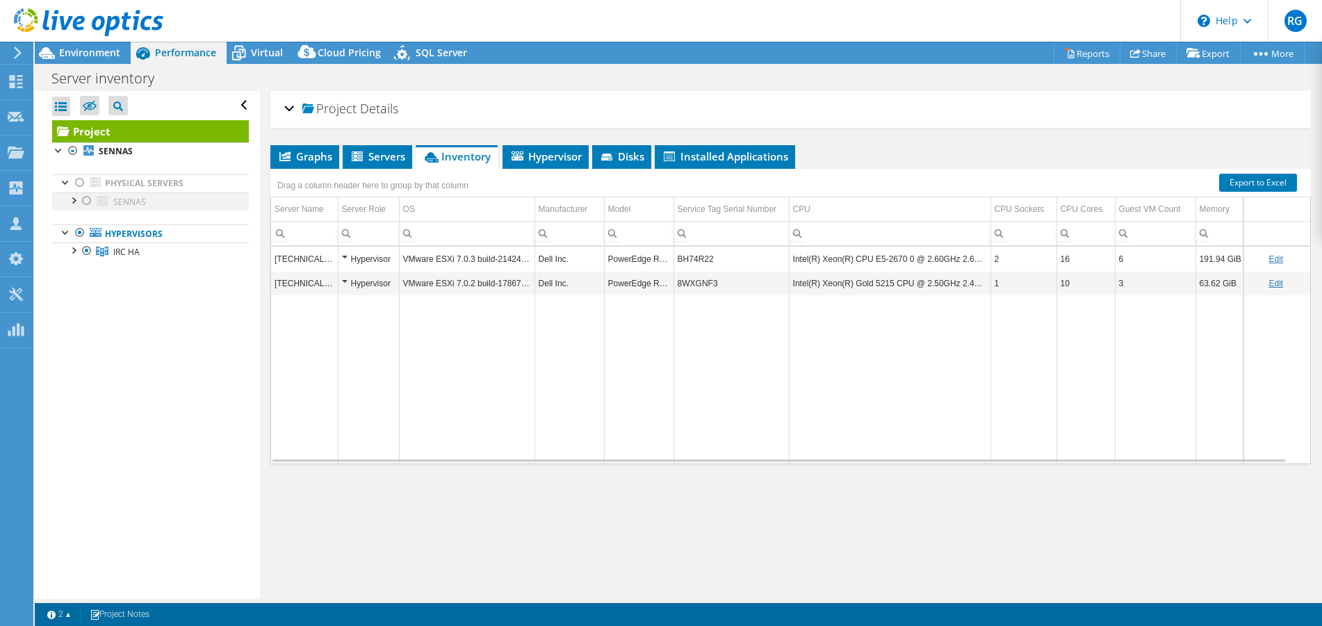
click at [86, 200] on div at bounding box center [87, 201] width 14 height 17
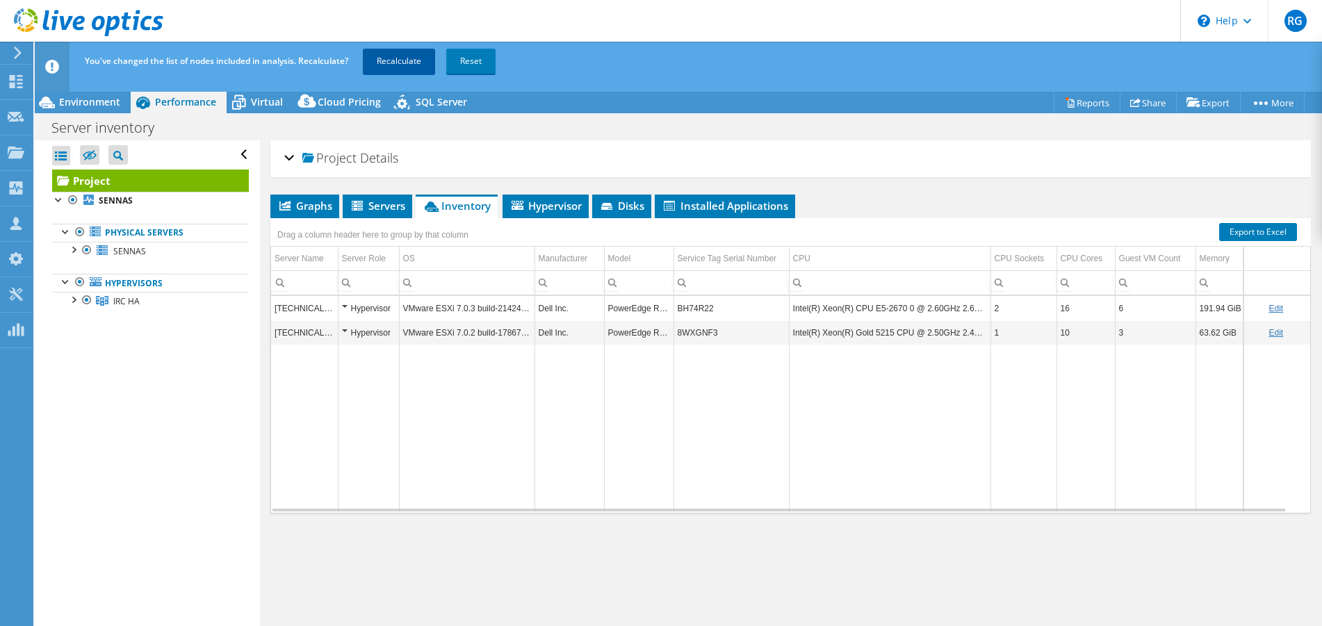
click at [403, 54] on link "Recalculate" at bounding box center [399, 61] width 72 height 25
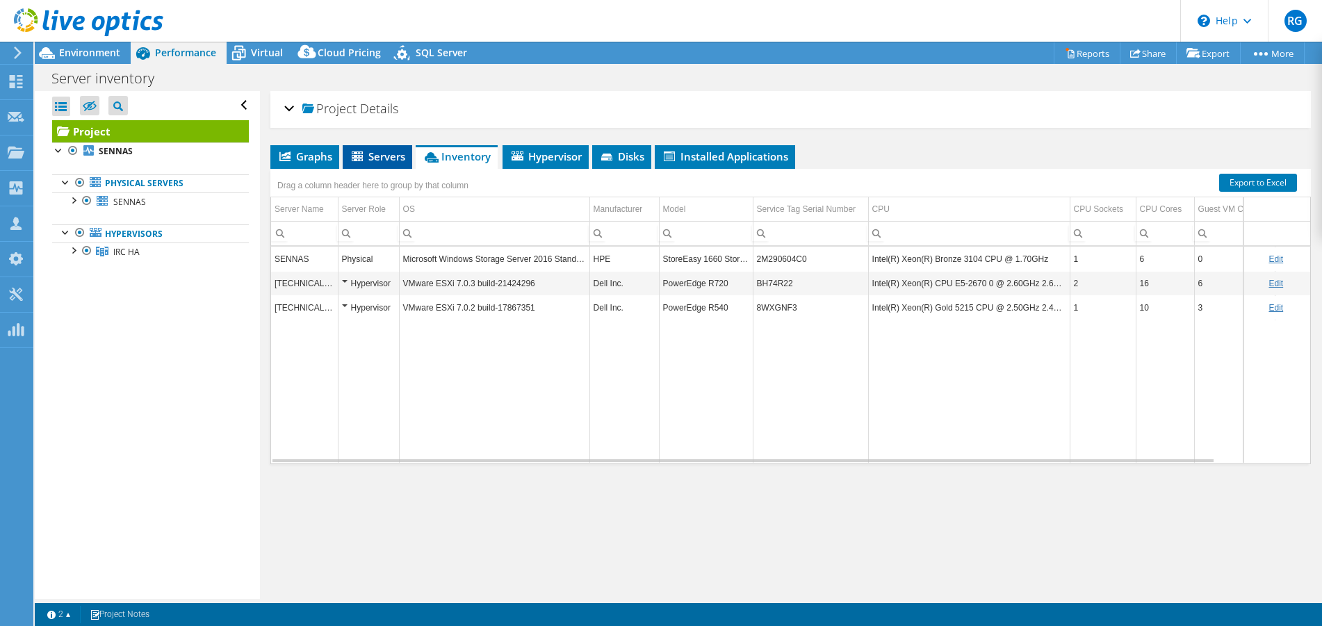
click at [381, 158] on span "Servers" at bounding box center [378, 156] width 56 height 14
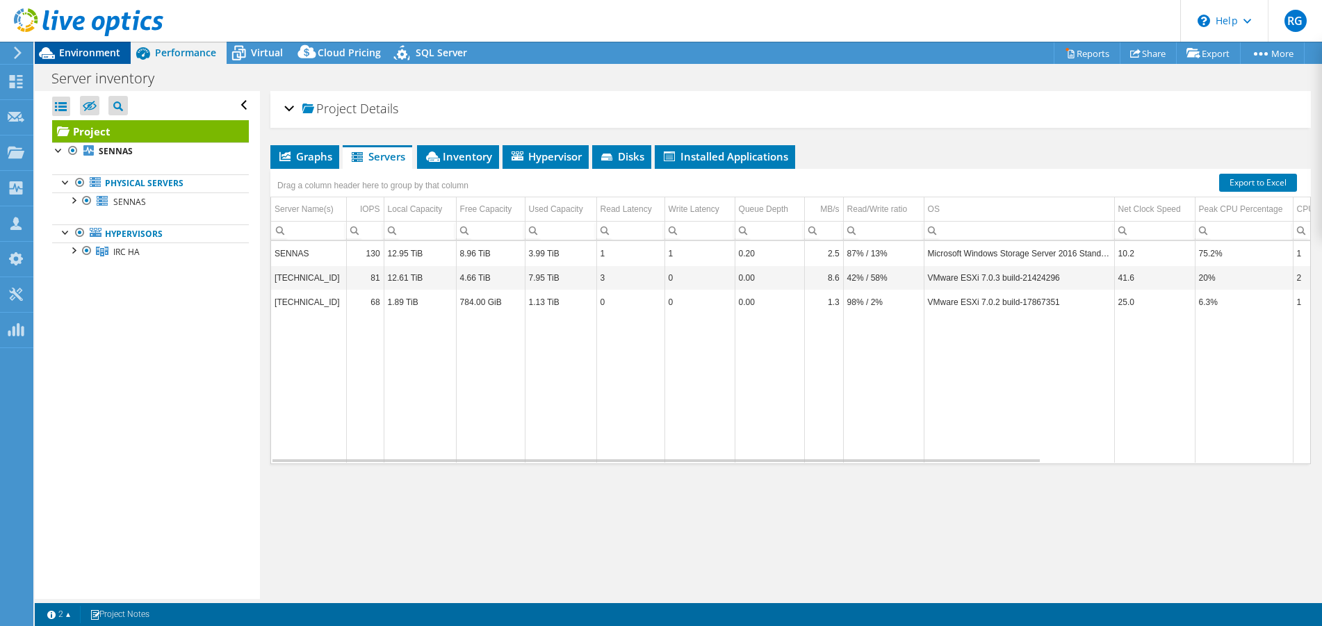
click at [67, 54] on span "Environment" at bounding box center [89, 52] width 61 height 13
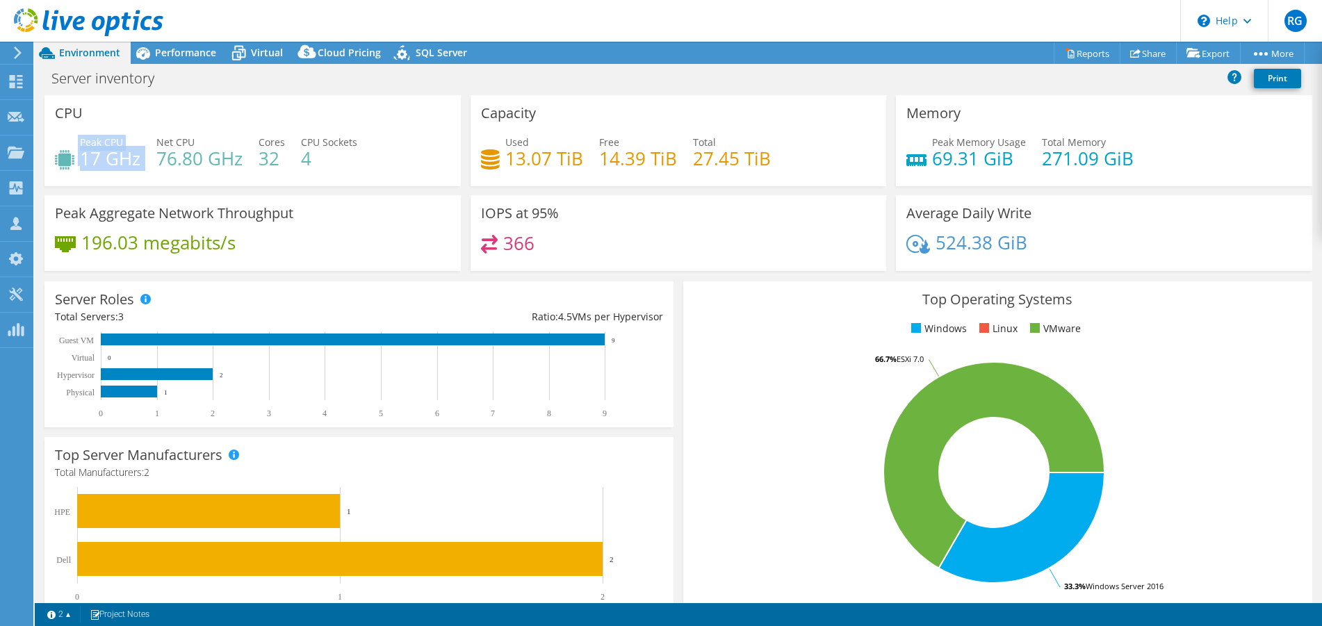
drag, startPoint x: 131, startPoint y: 158, endPoint x: 74, endPoint y: 156, distance: 56.4
click at [74, 156] on div "Peak CPU 17 GHz Net CPU 76.80 GHz Cores 32 CPU Sockets 4" at bounding box center [252, 157] width 395 height 45
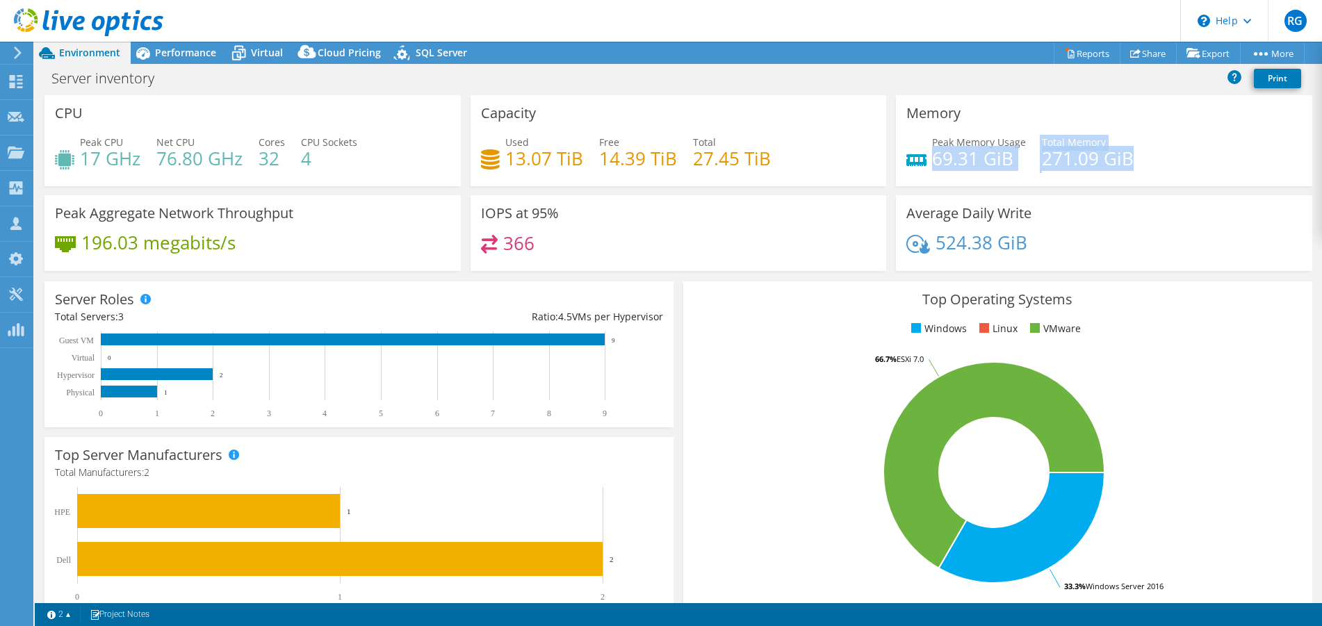
drag, startPoint x: 926, startPoint y: 158, endPoint x: 1139, endPoint y: 171, distance: 213.0
click at [1139, 171] on div "Peak Memory Usage 69.31 GiB Total Memory 271.09 GiB" at bounding box center [1103, 157] width 395 height 45
click at [193, 52] on span "Performance" at bounding box center [185, 52] width 61 height 13
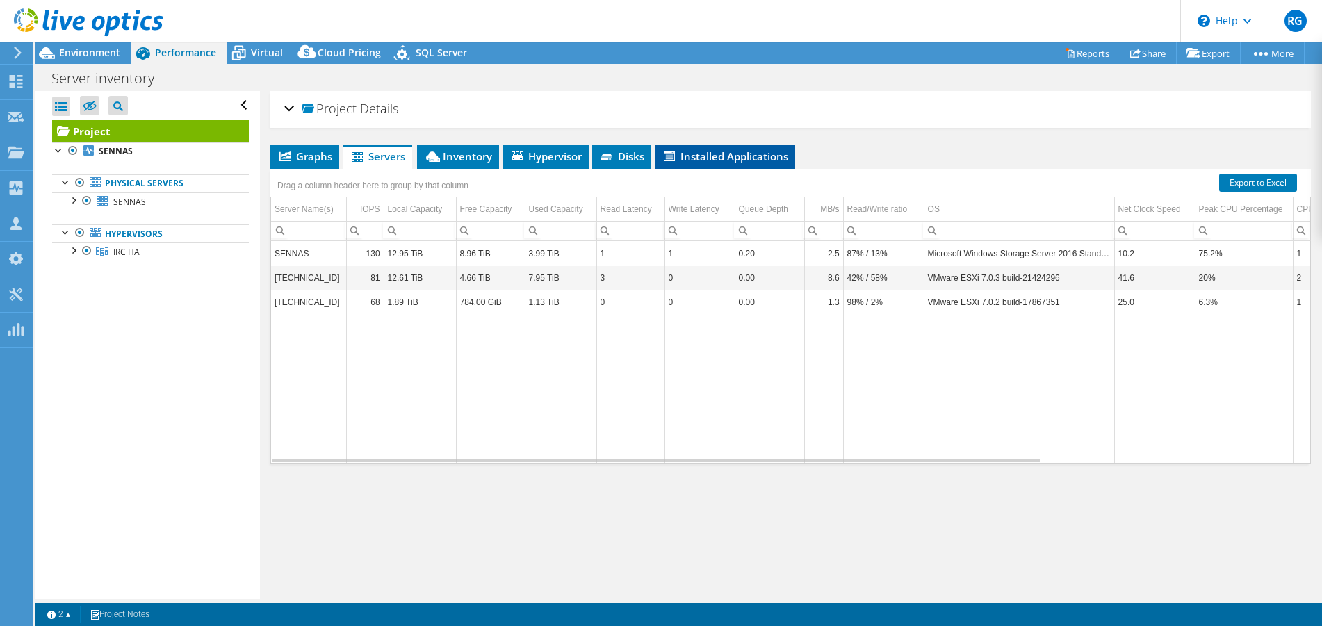
click at [693, 161] on span "Installed Applications" at bounding box center [725, 156] width 126 height 14
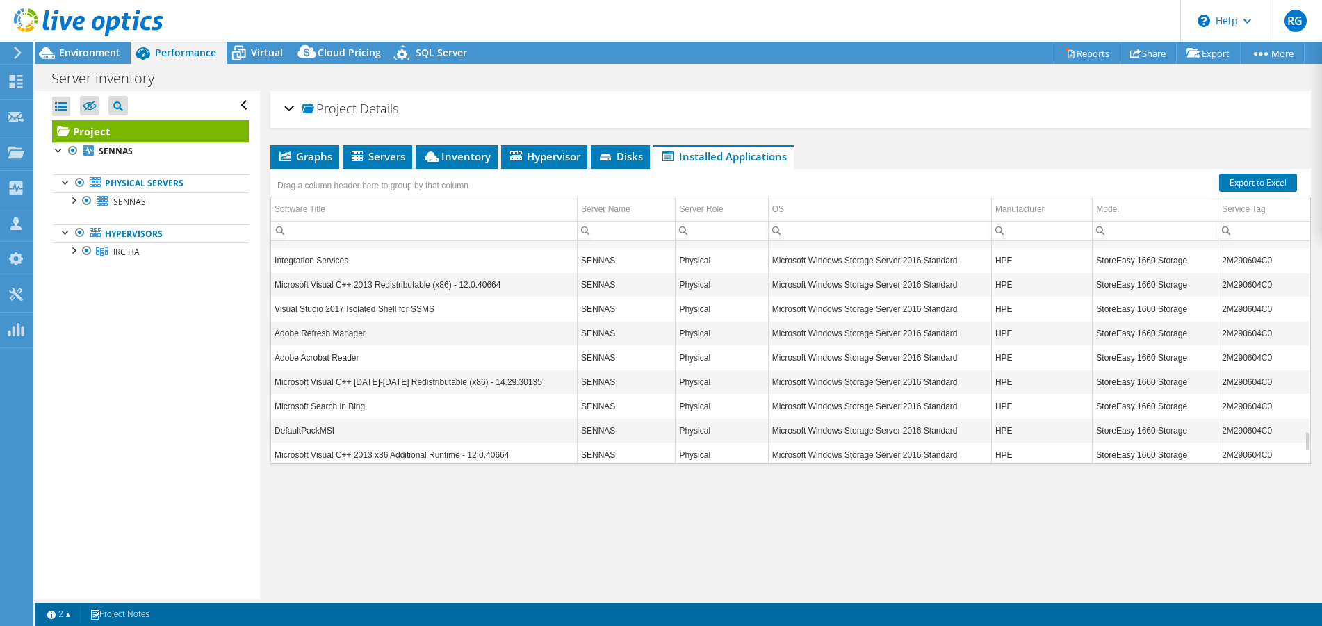
scroll to position [2216, 0]
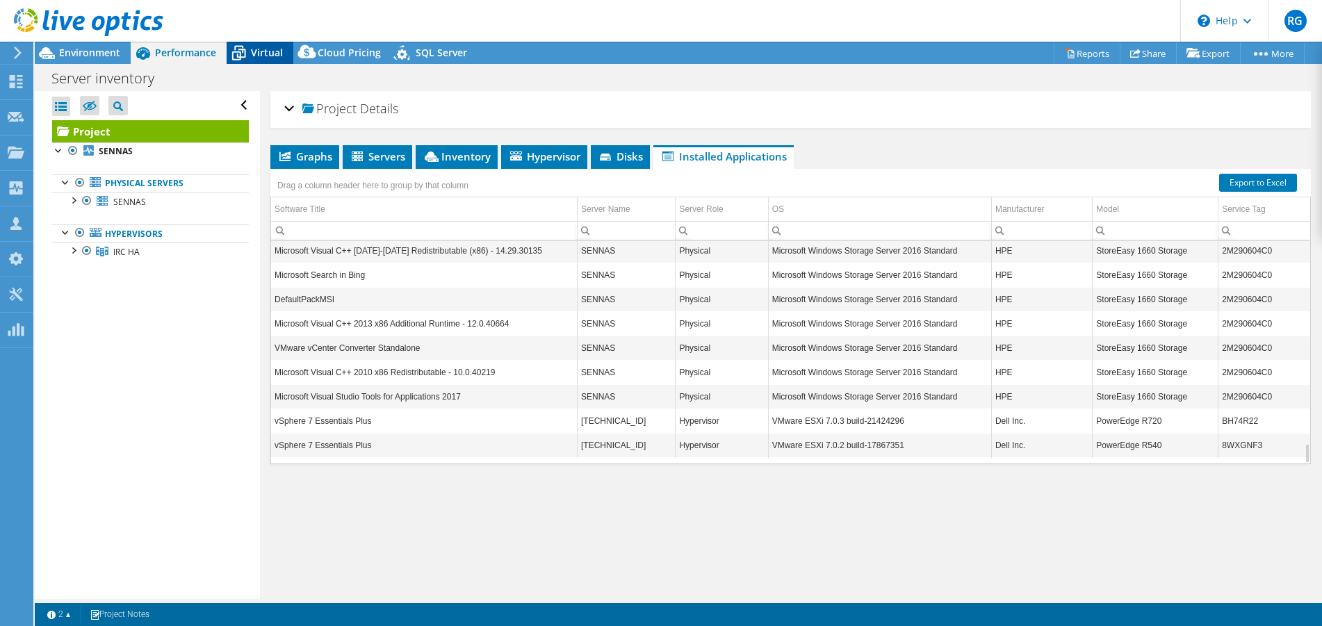
click at [259, 49] on span "Virtual" at bounding box center [267, 52] width 32 height 13
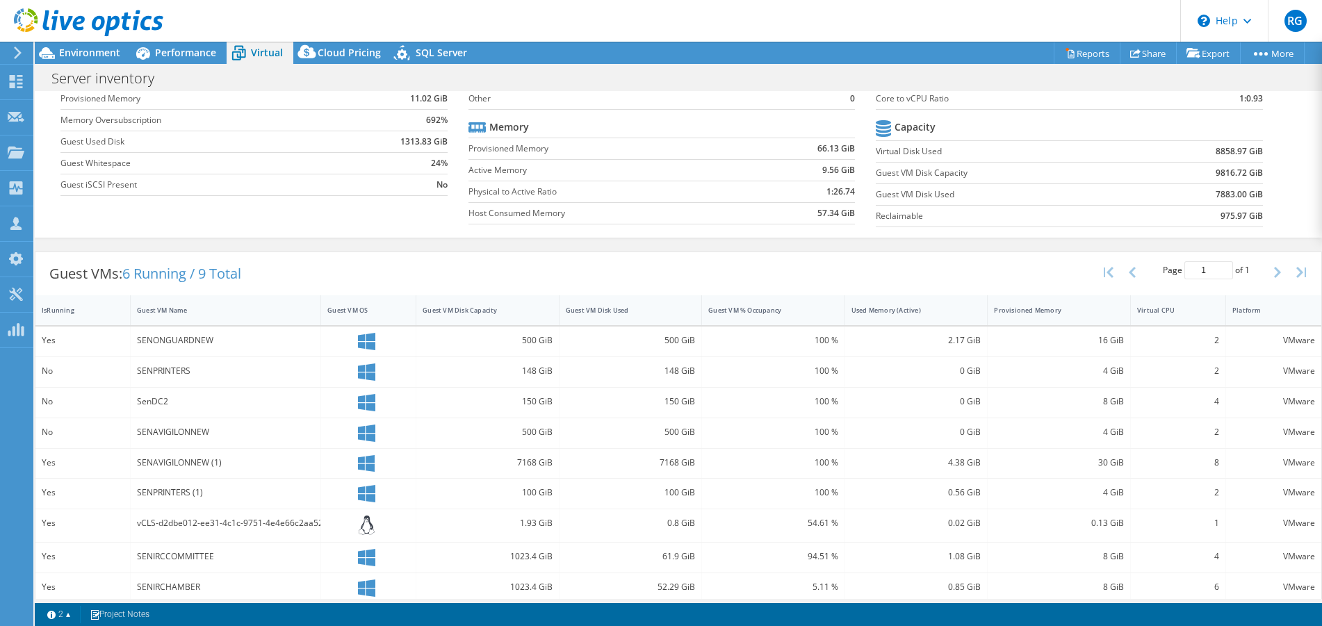
scroll to position [124, 0]
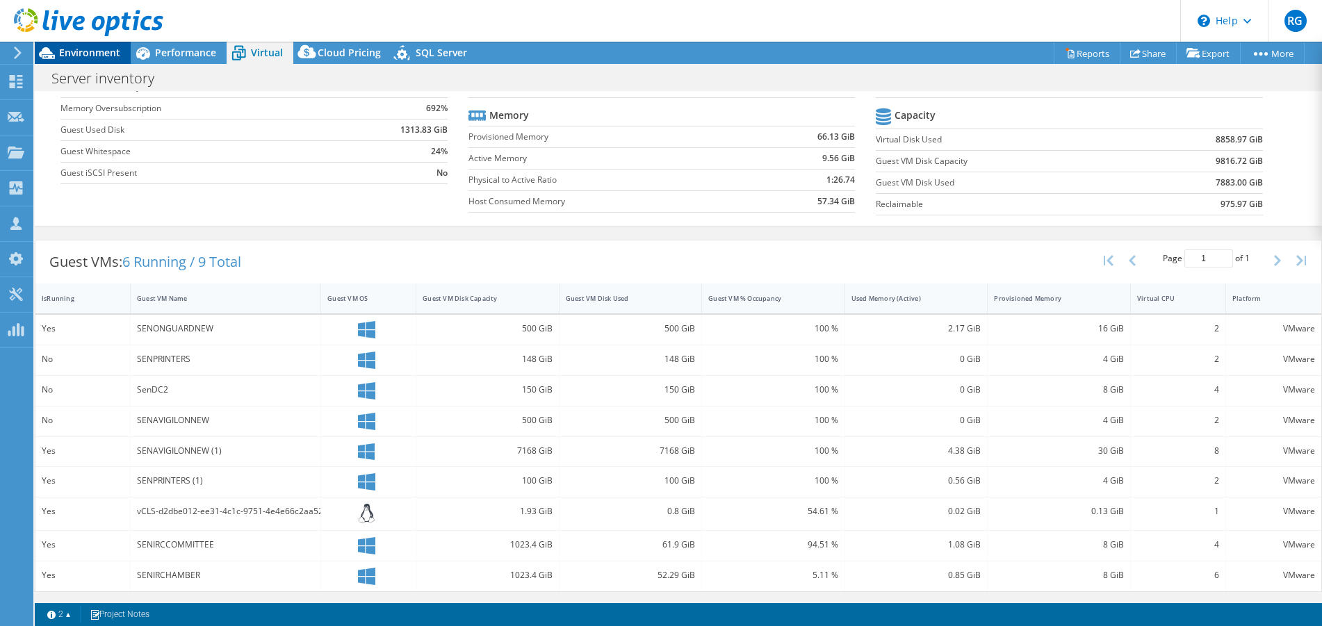
click at [99, 56] on span "Environment" at bounding box center [89, 52] width 61 height 13
